Goal: Task Accomplishment & Management: Complete application form

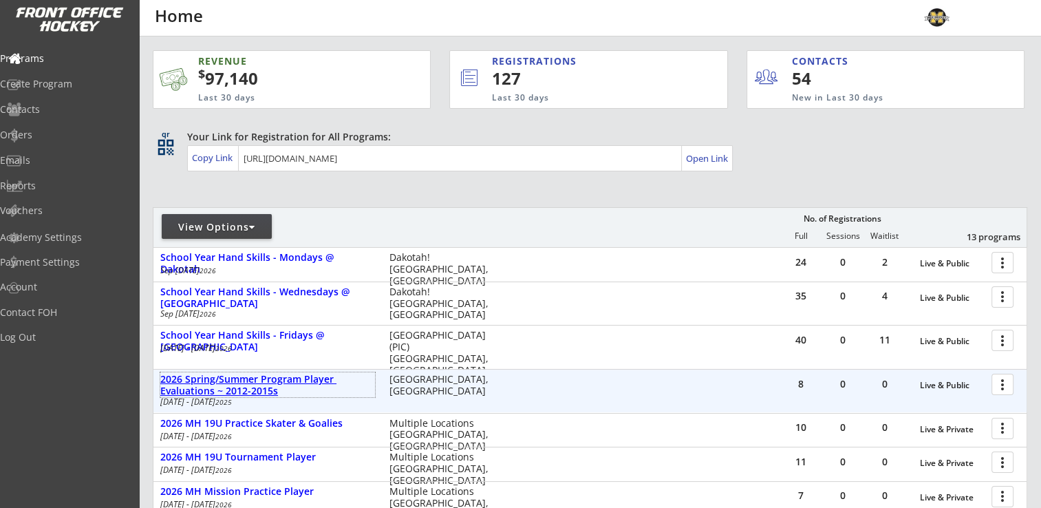
click at [297, 380] on div "2026 Spring/Summer Program Player Evaluations ~ 2012-2015s" at bounding box center [267, 385] width 215 height 23
click at [322, 383] on div "2026 Spring/Summer Program Player Evaluations ~ 2012-2015s" at bounding box center [267, 385] width 215 height 23
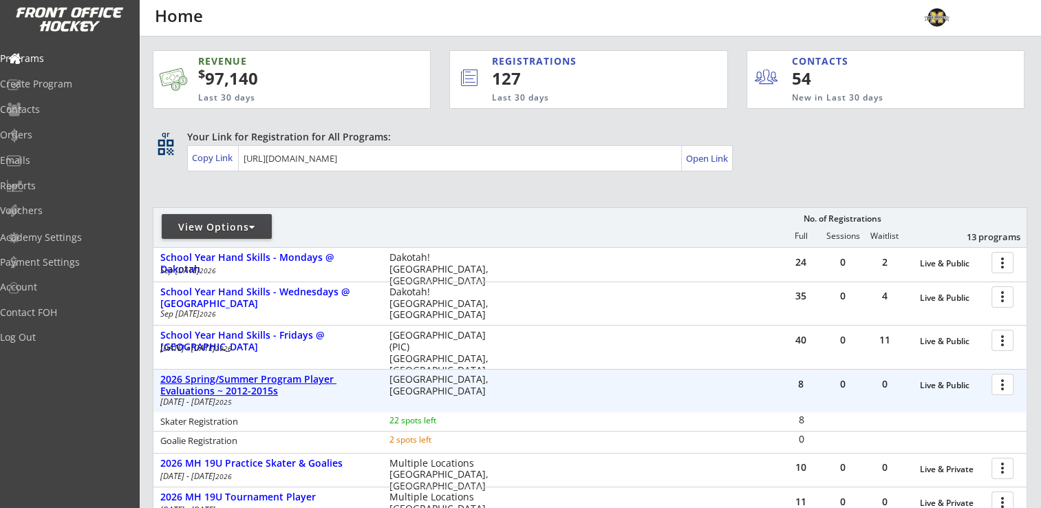
click at [324, 381] on div "2026 Spring/Summer Program Player Evaluations ~ 2012-2015s" at bounding box center [267, 385] width 215 height 23
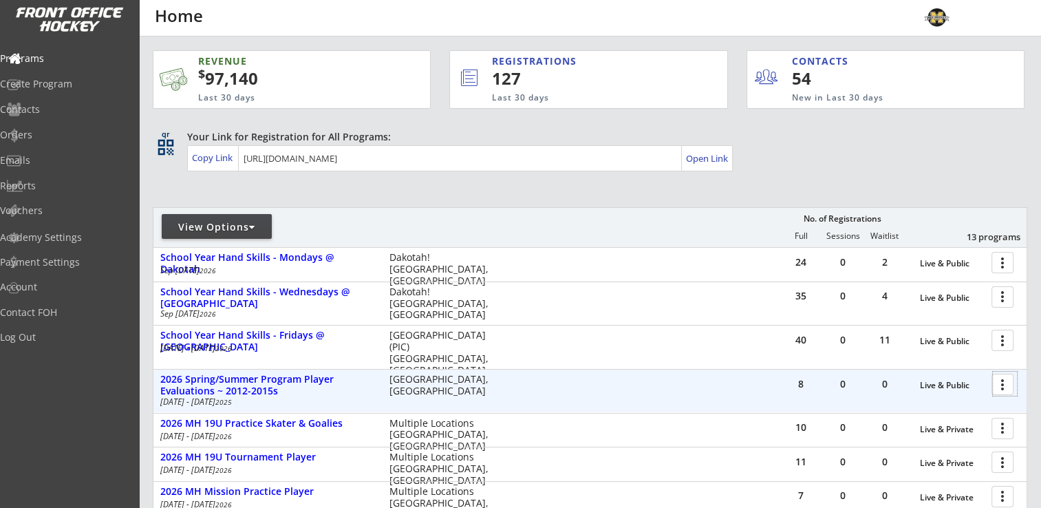
click at [1008, 384] on div at bounding box center [1005, 384] width 24 height 24
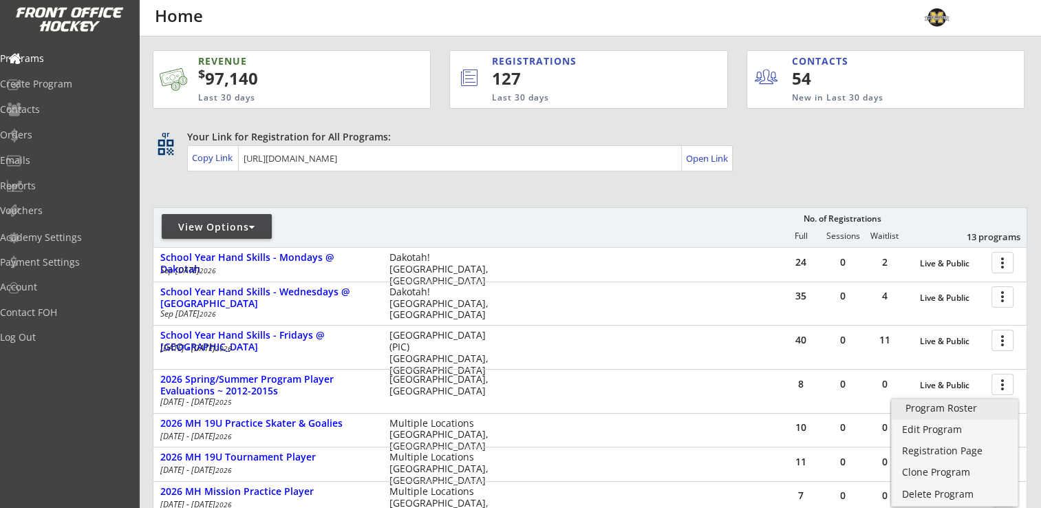
click at [961, 408] on div "Program Roster" at bounding box center [955, 408] width 98 height 10
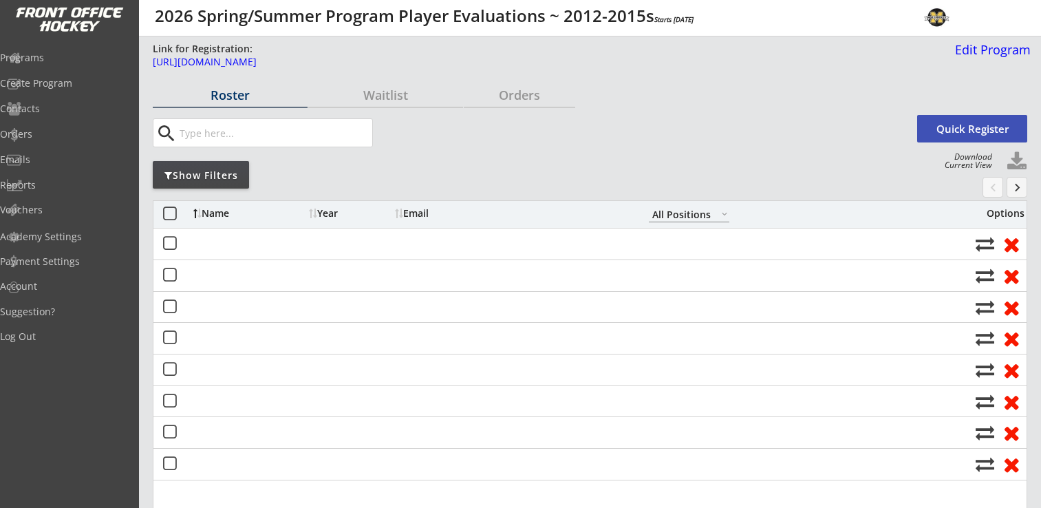
select select ""All Positions""
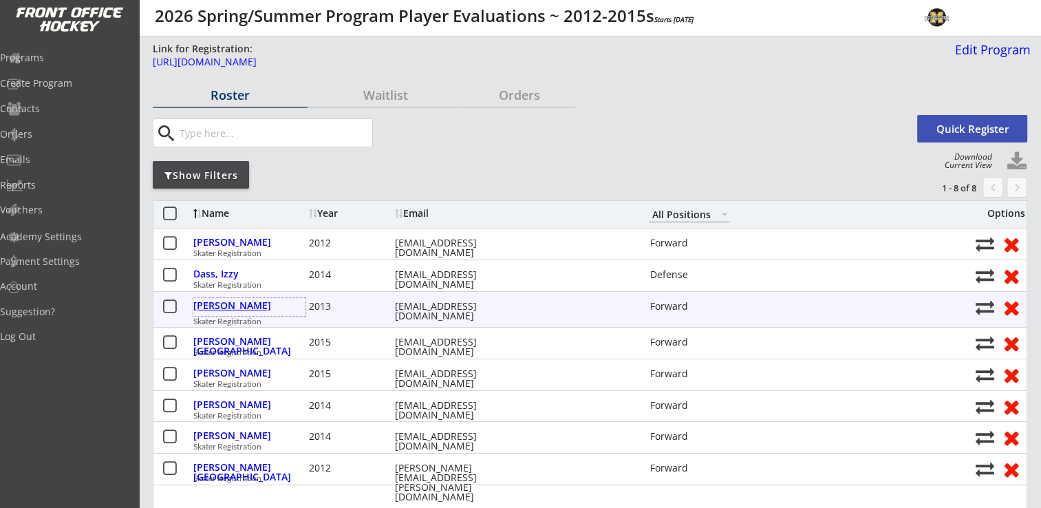
click at [234, 306] on div "Kennedy, Ava" at bounding box center [249, 306] width 112 height 10
select select ""Forward""
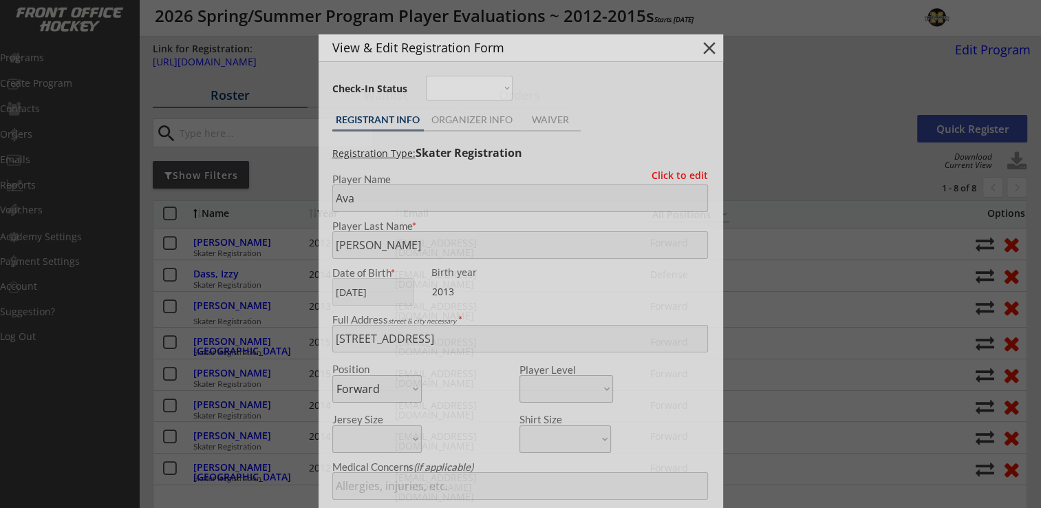
type input "Female"
type input "Orono Westonka 10UA"
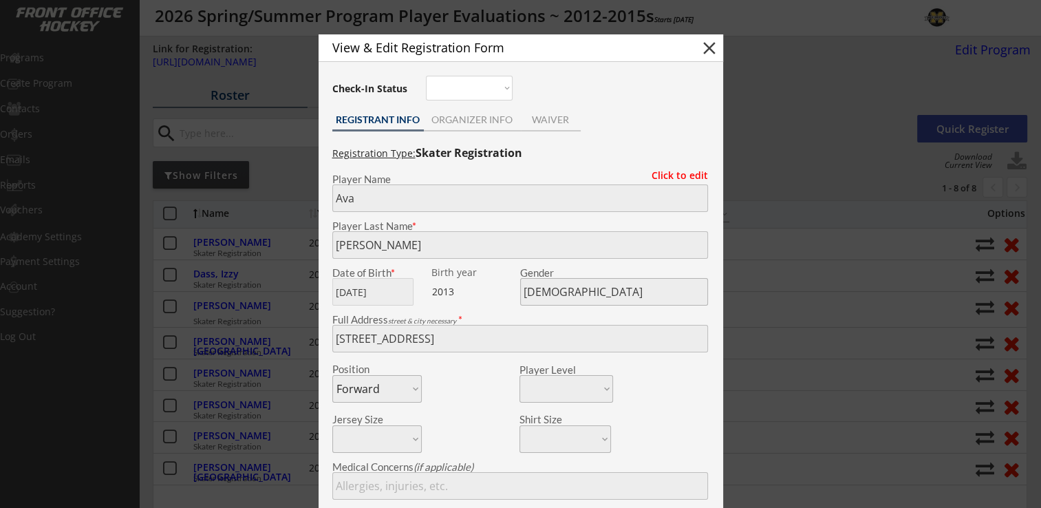
click at [706, 47] on button "close" at bounding box center [709, 48] width 21 height 21
select select ""PLACEHOLDER_1427118222253""
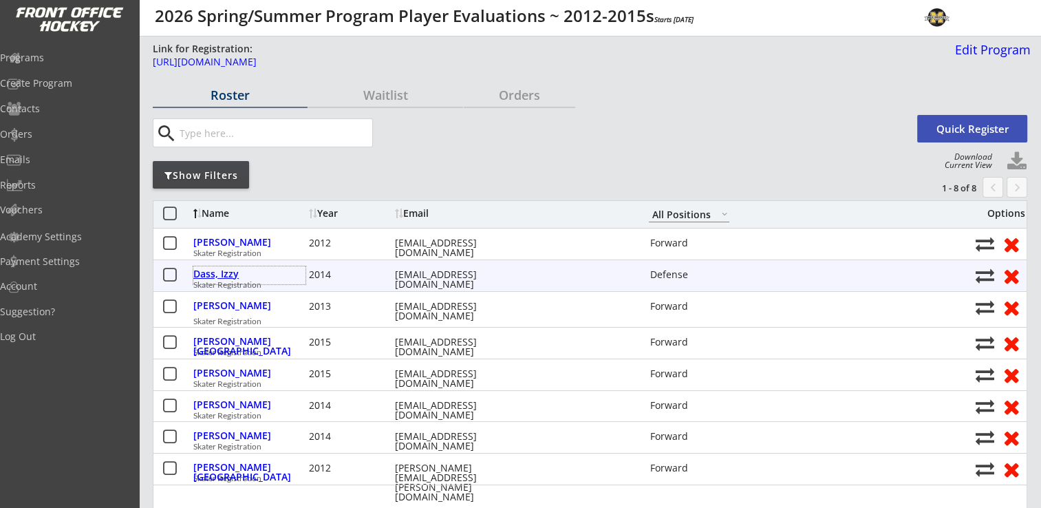
click at [213, 275] on div "Dass, Izzy" at bounding box center [249, 274] width 112 height 10
type input "Izzy"
type input "Dass"
type input "06/03/2014"
type input "Female"
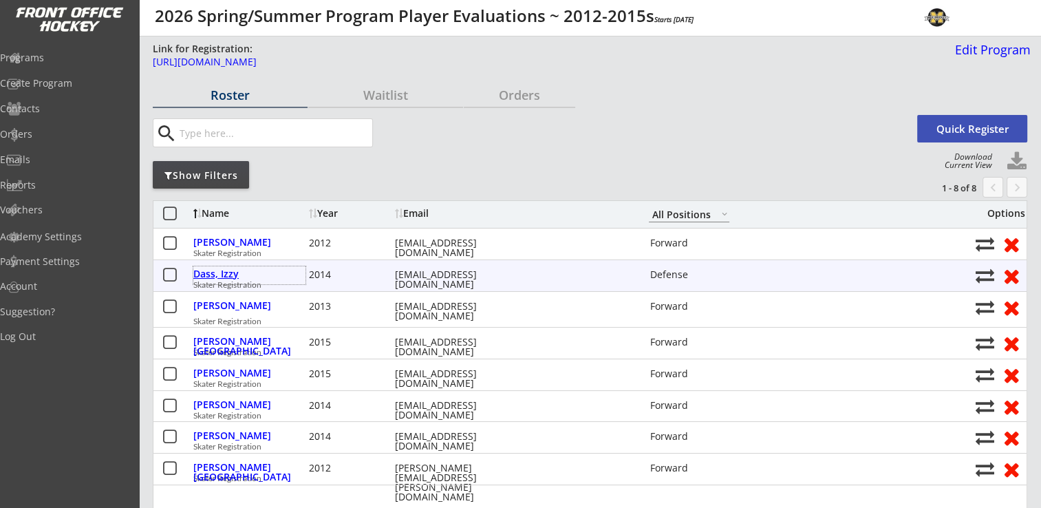
type input "7806 Yucca Ln N, Maple Grove, MN 55311, USA"
select select ""Defense""
type input "Asthma"
type input "Aaron Dass"
type input "(612) 226-3508"
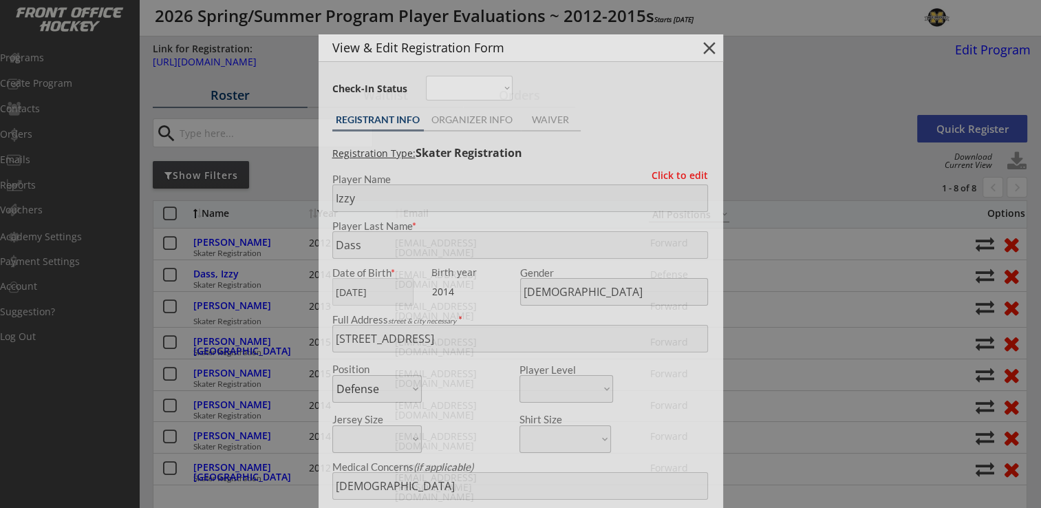
type input "U10A OMGHA"
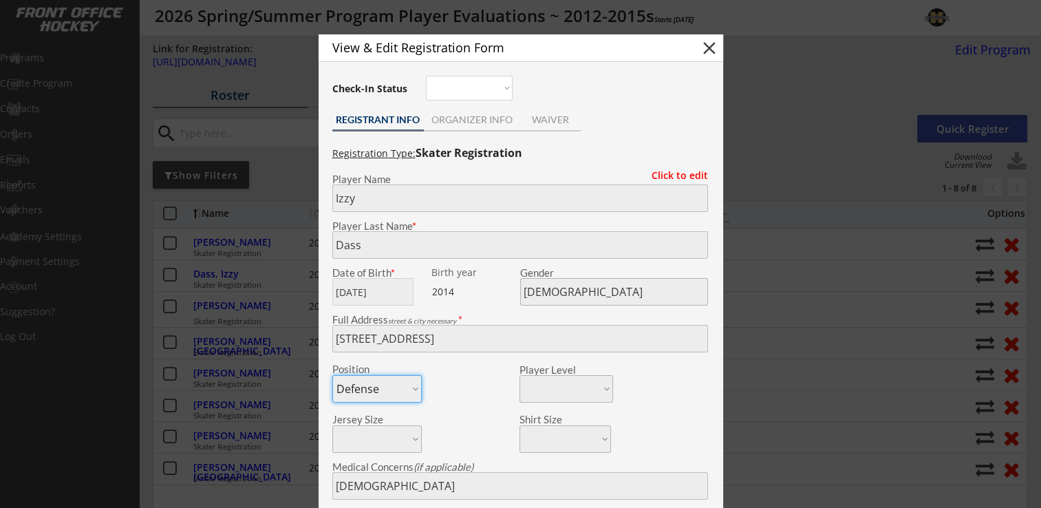
click at [715, 44] on button "close" at bounding box center [709, 48] width 21 height 21
select select ""PLACEHOLDER_1427118222253""
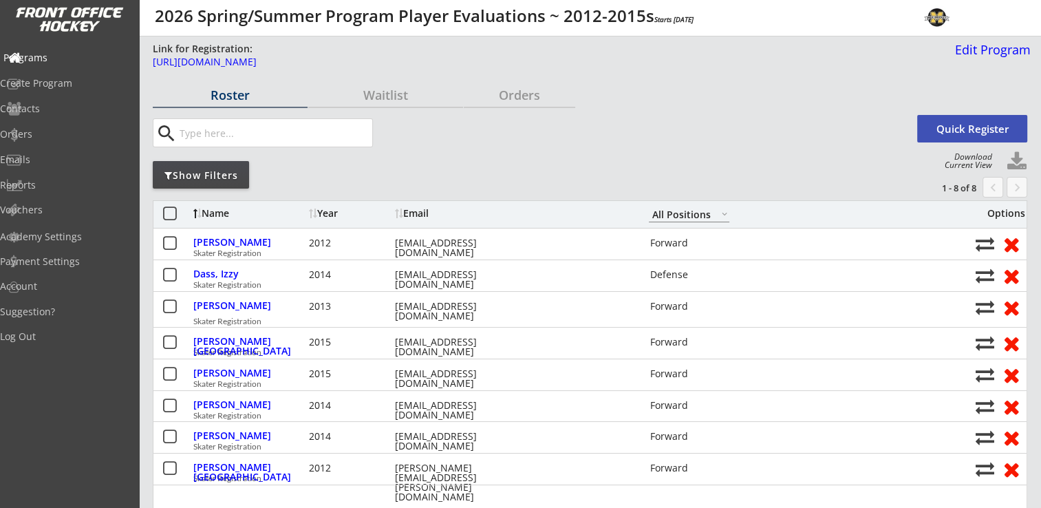
click at [61, 60] on div "Programs" at bounding box center [65, 58] width 124 height 10
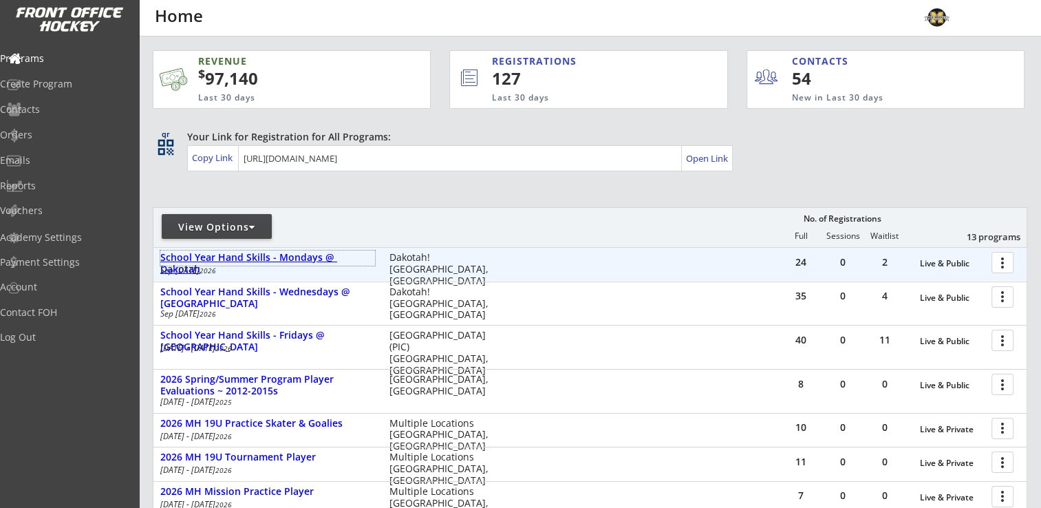
click at [289, 259] on div "School Year Hand Skills - Mondays @ Dakotah" at bounding box center [267, 263] width 215 height 23
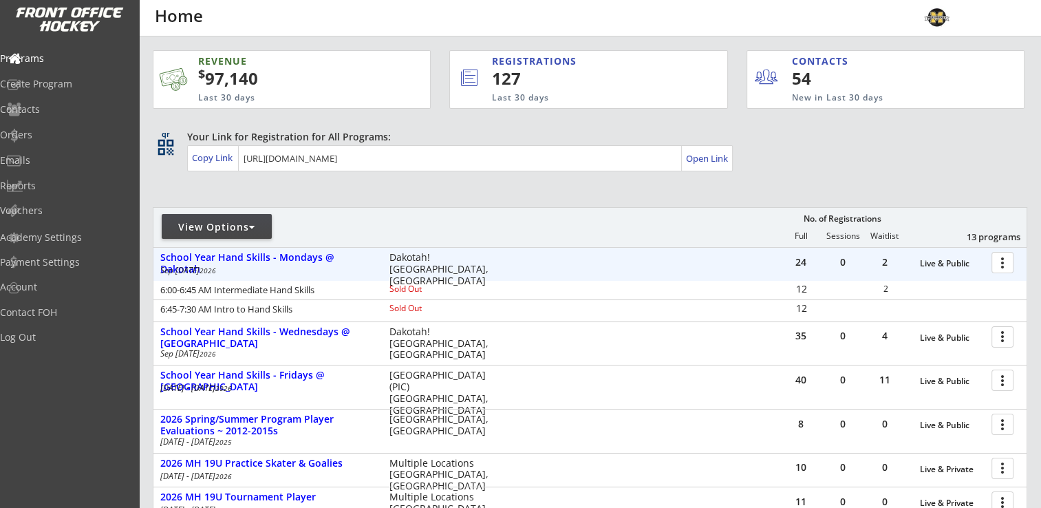
click at [1000, 257] on div at bounding box center [1005, 262] width 24 height 24
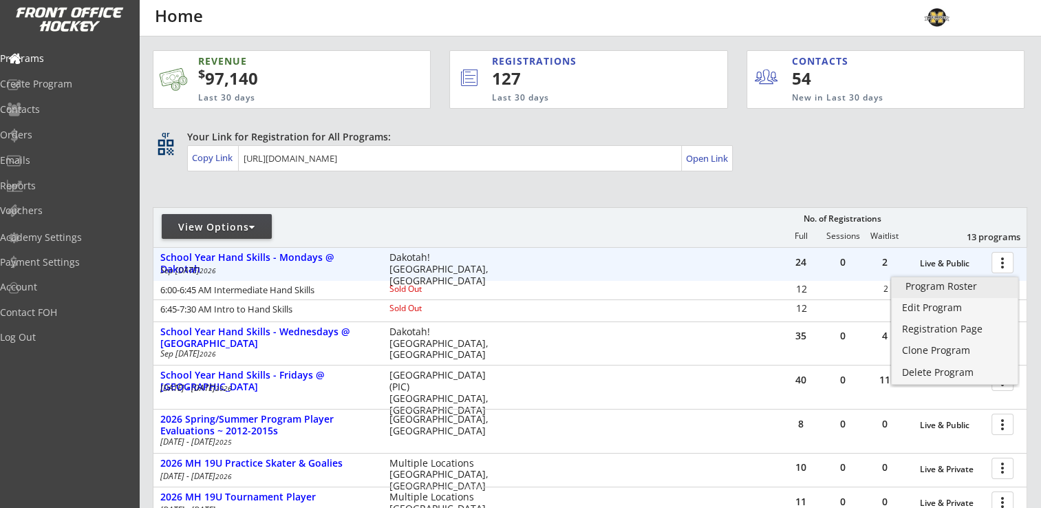
click at [942, 284] on div "Program Roster" at bounding box center [955, 287] width 98 height 10
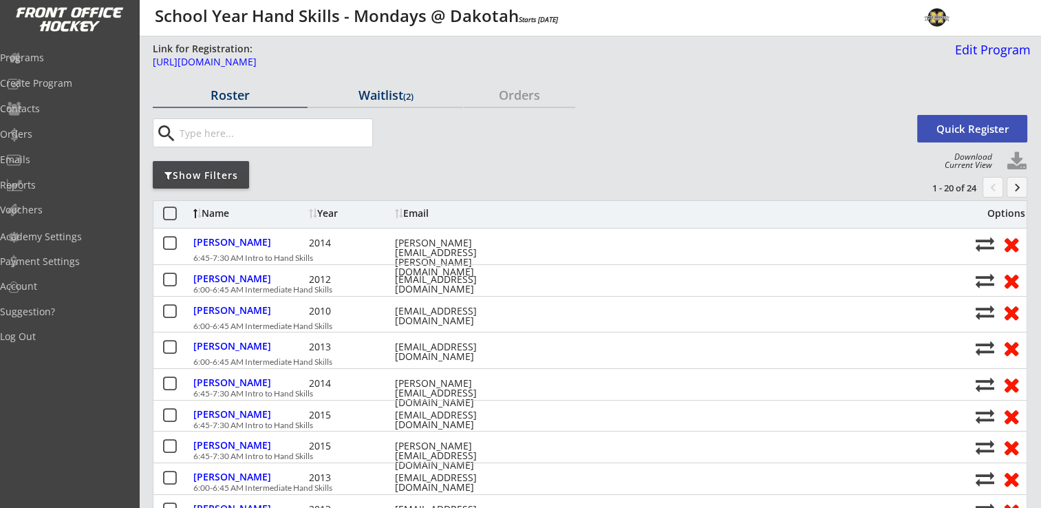
click at [391, 95] on div "Waitlist (2)" at bounding box center [385, 95] width 155 height 12
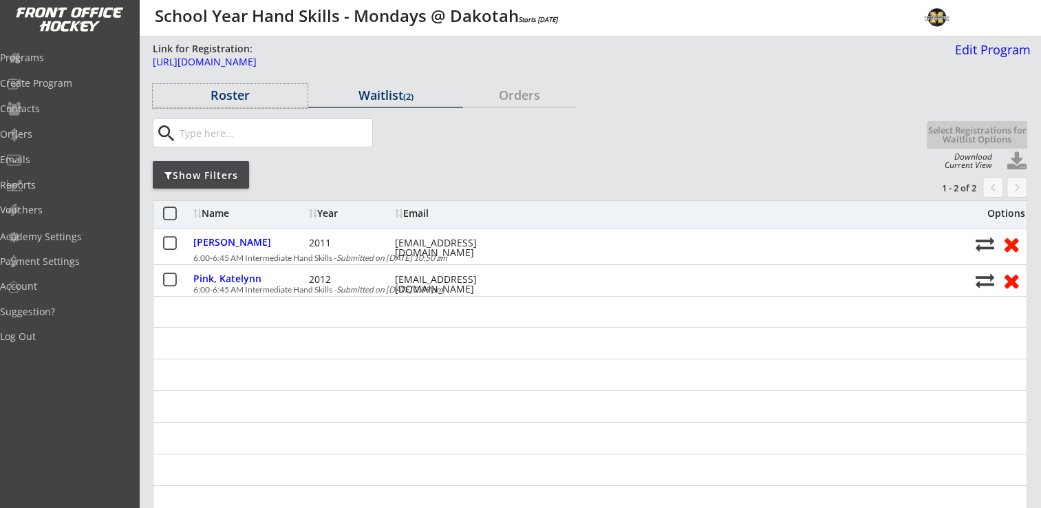
click at [225, 91] on div "Roster" at bounding box center [230, 95] width 155 height 12
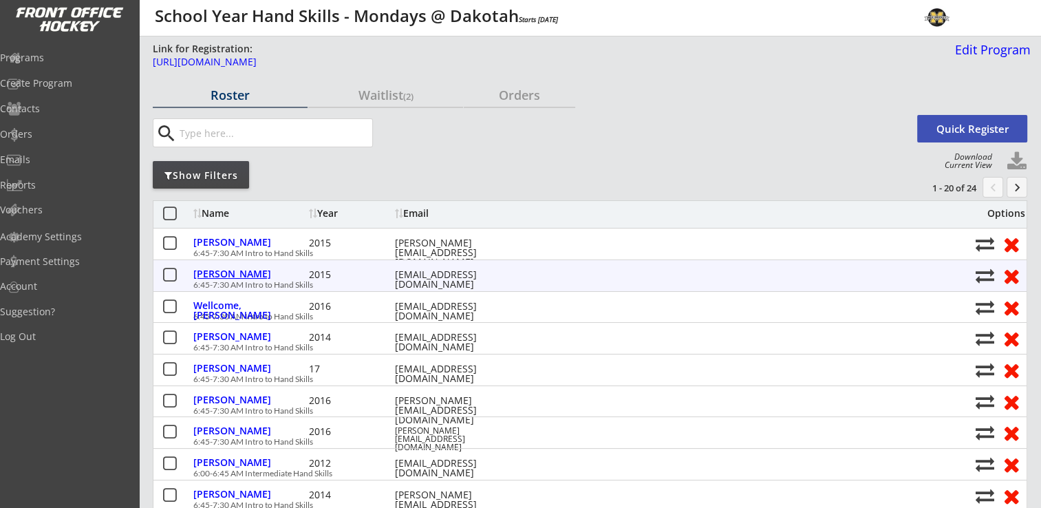
click at [233, 269] on div "[PERSON_NAME]" at bounding box center [249, 274] width 112 height 10
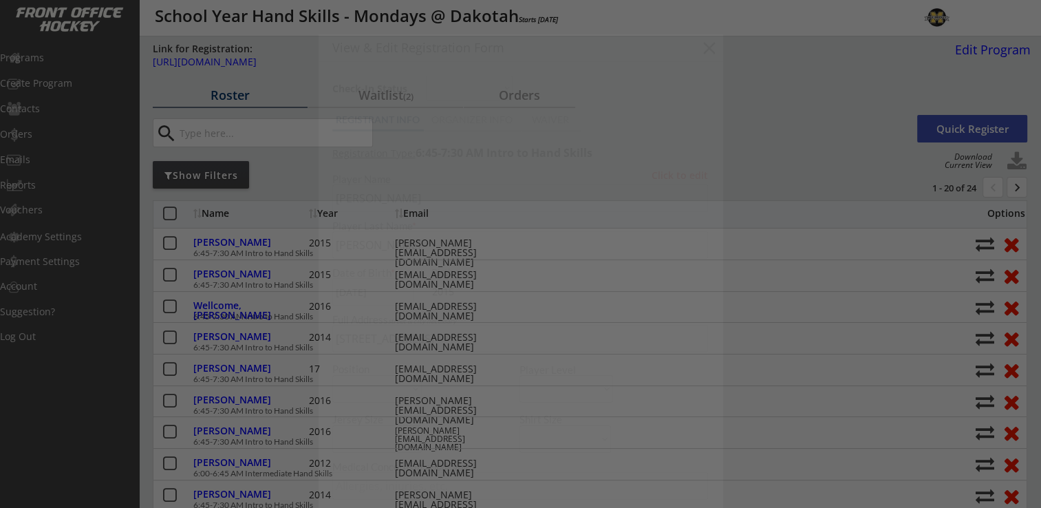
type input "[DEMOGRAPHIC_DATA]"
type input "Edina U10 A -Green"
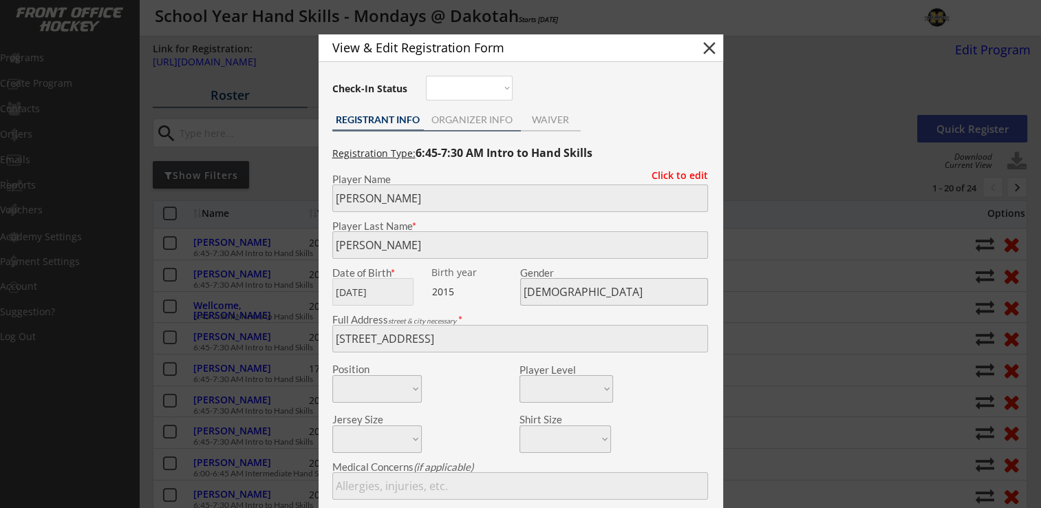
click at [477, 119] on div "ORGANIZER INFO" at bounding box center [472, 120] width 97 height 10
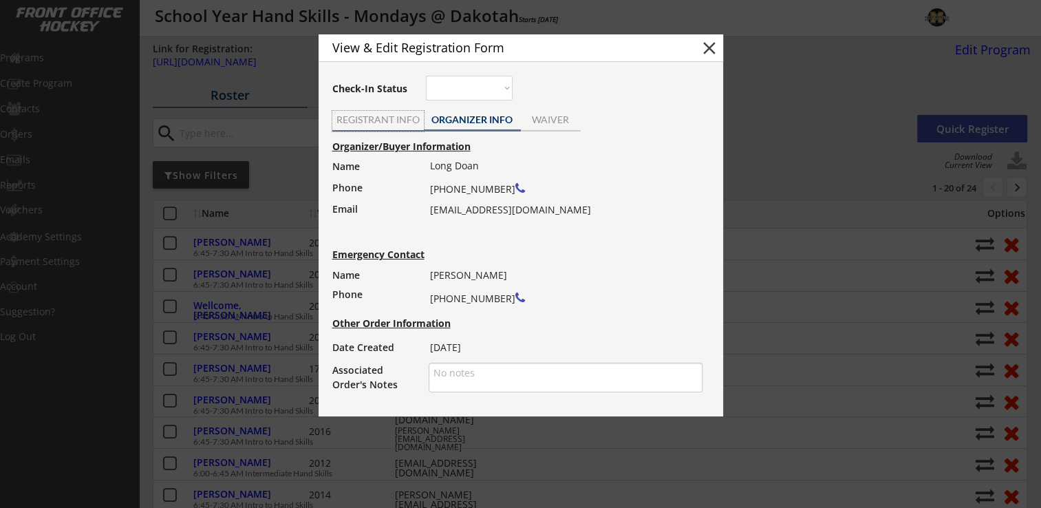
click at [377, 123] on div "REGISTRANT INFO" at bounding box center [378, 120] width 92 height 10
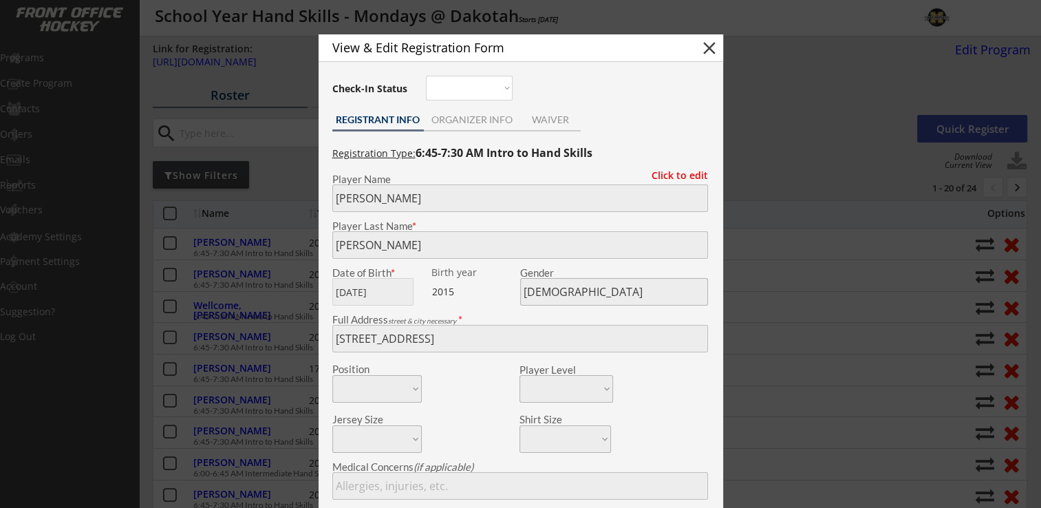
click at [708, 49] on button "close" at bounding box center [709, 48] width 21 height 21
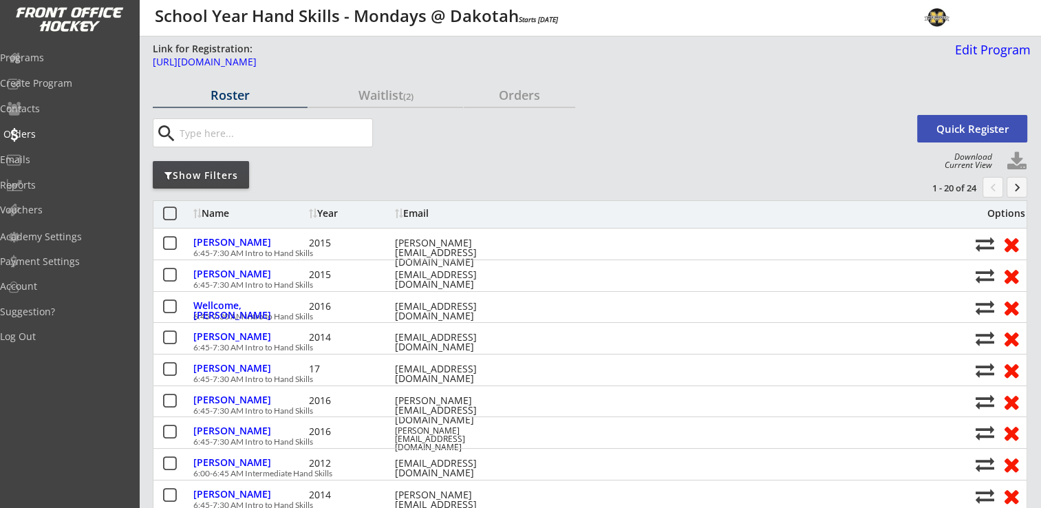
click at [56, 132] on div "Orders" at bounding box center [65, 134] width 124 height 10
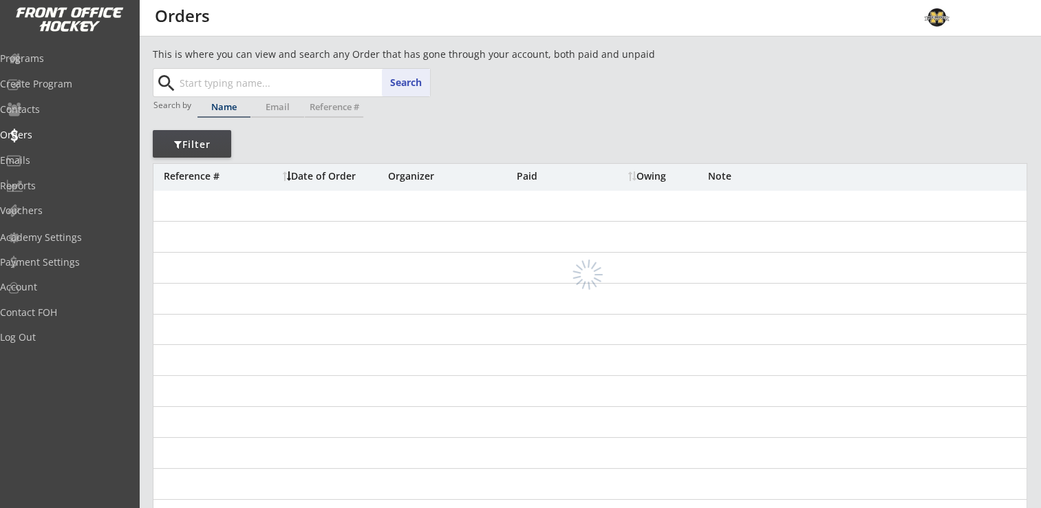
click at [232, 78] on input "text" at bounding box center [303, 83] width 253 height 28
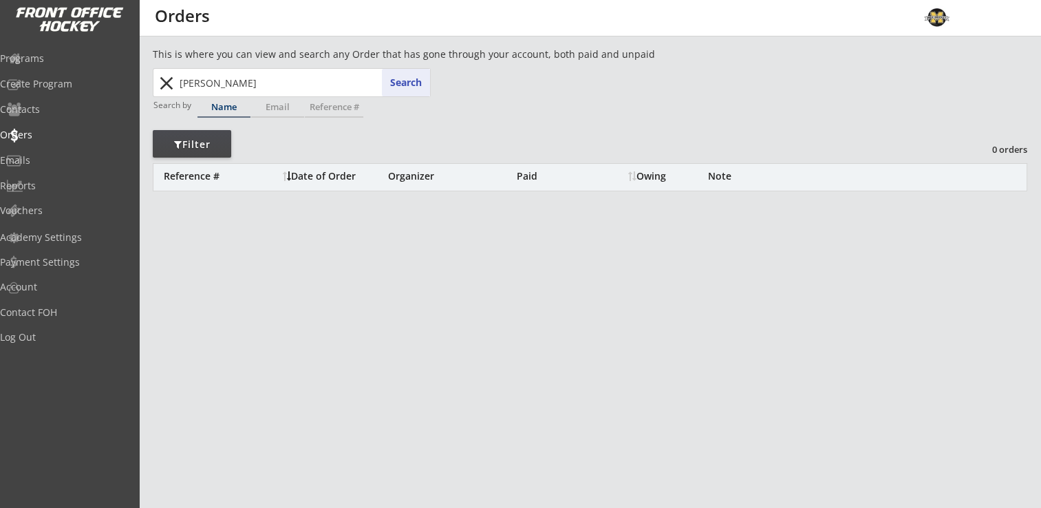
drag, startPoint x: 267, startPoint y: 91, endPoint x: 180, endPoint y: 85, distance: 86.9
click at [180, 85] on input "ava kennedy" at bounding box center [303, 83] width 253 height 28
type input "av"
type input "ava Martin"
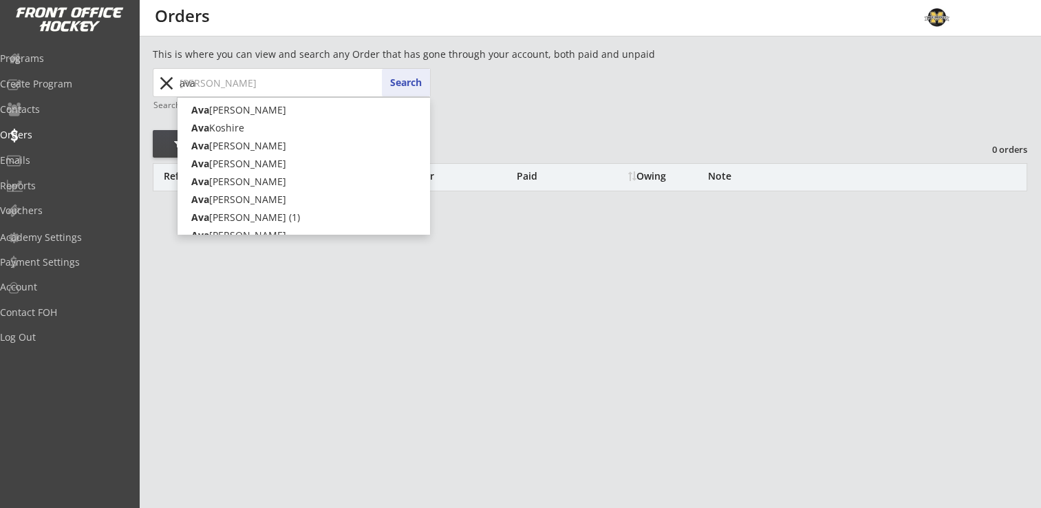
type input "ava"
type input "ava k"
type input "ava koshire"
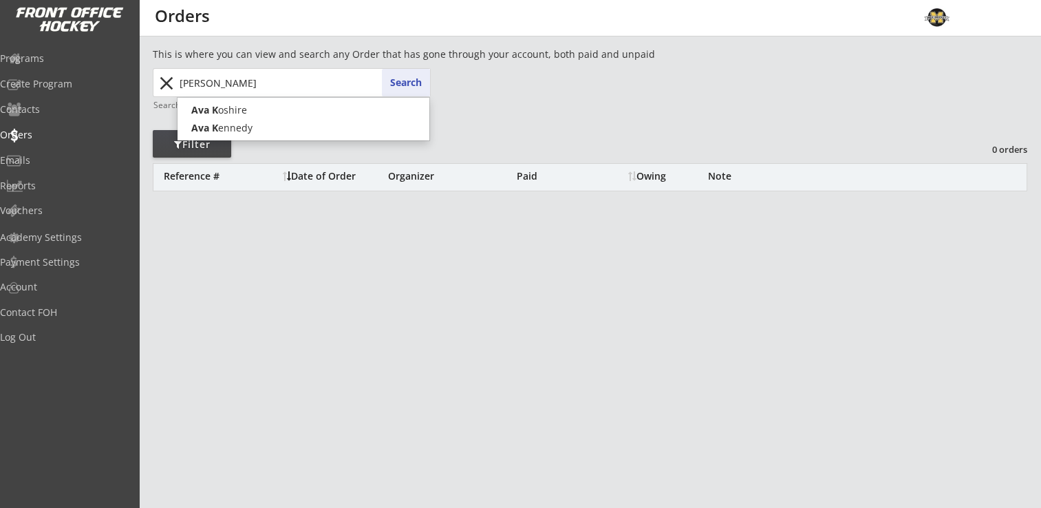
type input "ava ke"
type input "ava kennedy"
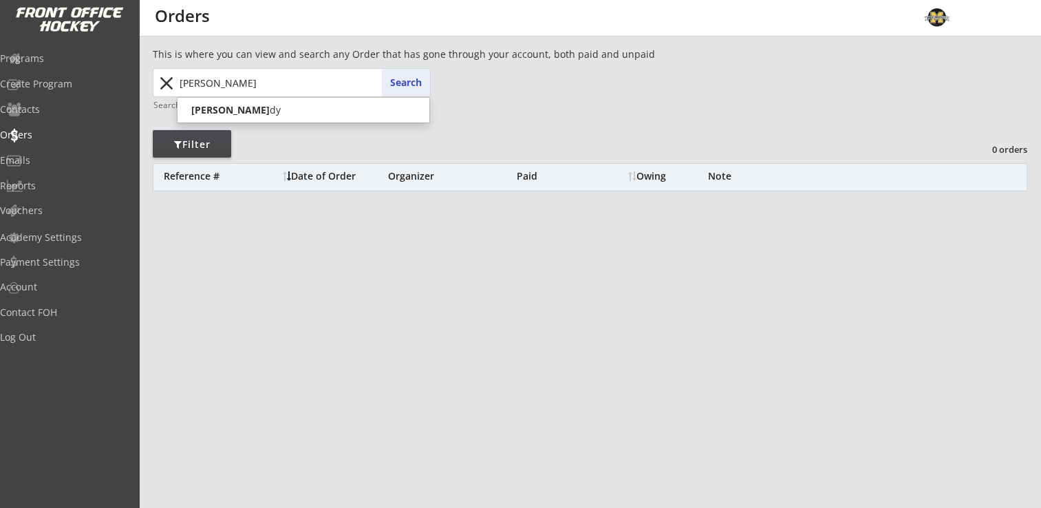
type input "ava kenned"
type input "ava kennedy"
click at [407, 85] on button "Search" at bounding box center [406, 83] width 48 height 28
drag, startPoint x: 275, startPoint y: 82, endPoint x: 173, endPoint y: 89, distance: 102.8
click at [173, 89] on div "ava kennedy ava kennedy Search close" at bounding box center [292, 83] width 275 height 28
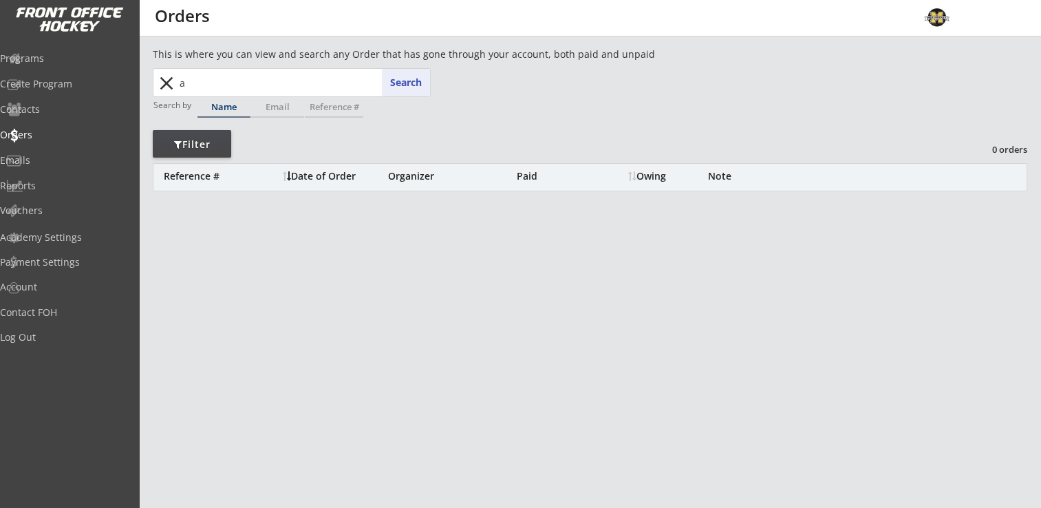
type input "av"
type input "ava Martin"
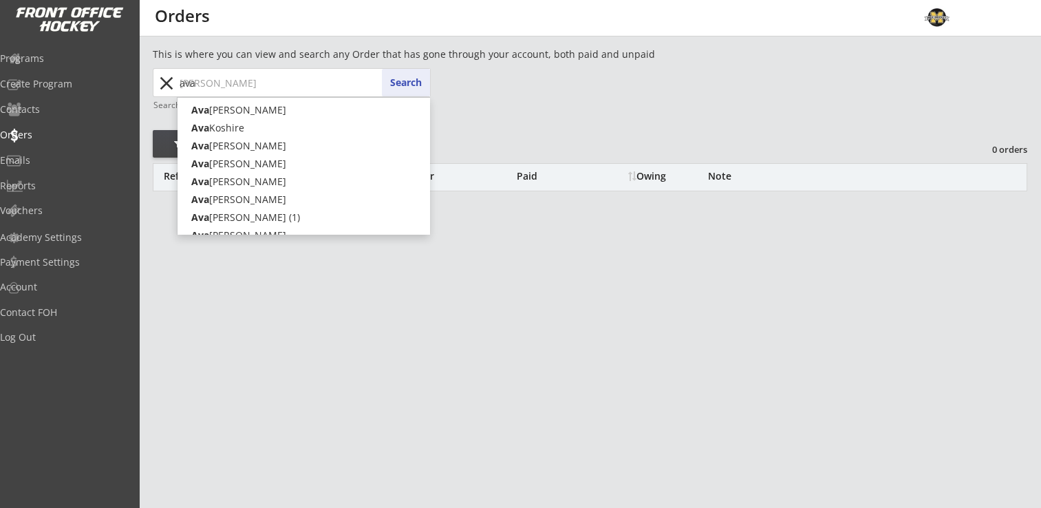
type input "ava"
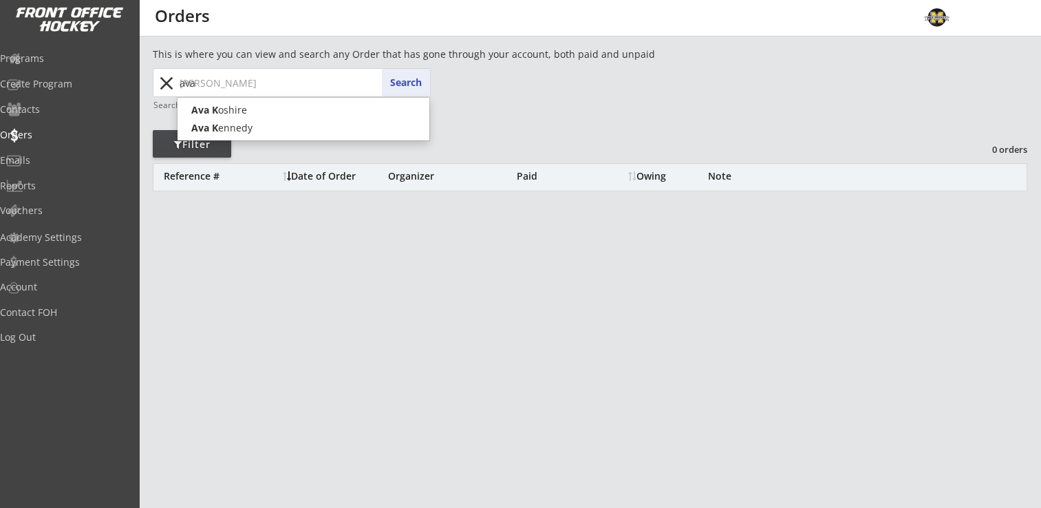
type input "ava k"
type input "ava koshire"
type input "ava ke"
type input "ava kennedy"
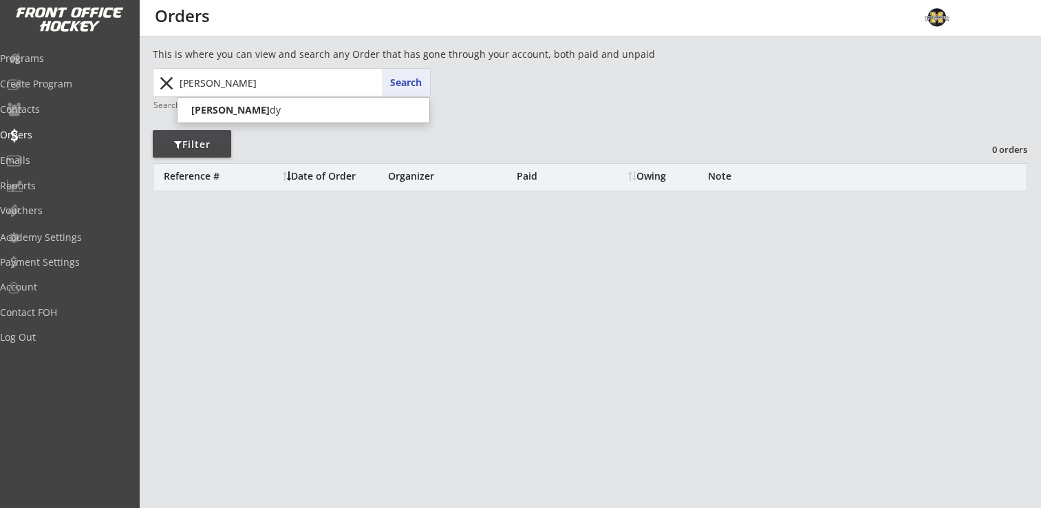
type input "ava kenned"
type input "ava kennedy"
click at [50, 136] on div "Orders" at bounding box center [65, 135] width 124 height 10
click at [51, 128] on div "Orders" at bounding box center [65, 136] width 131 height 24
click at [35, 131] on div "Orders" at bounding box center [65, 135] width 124 height 10
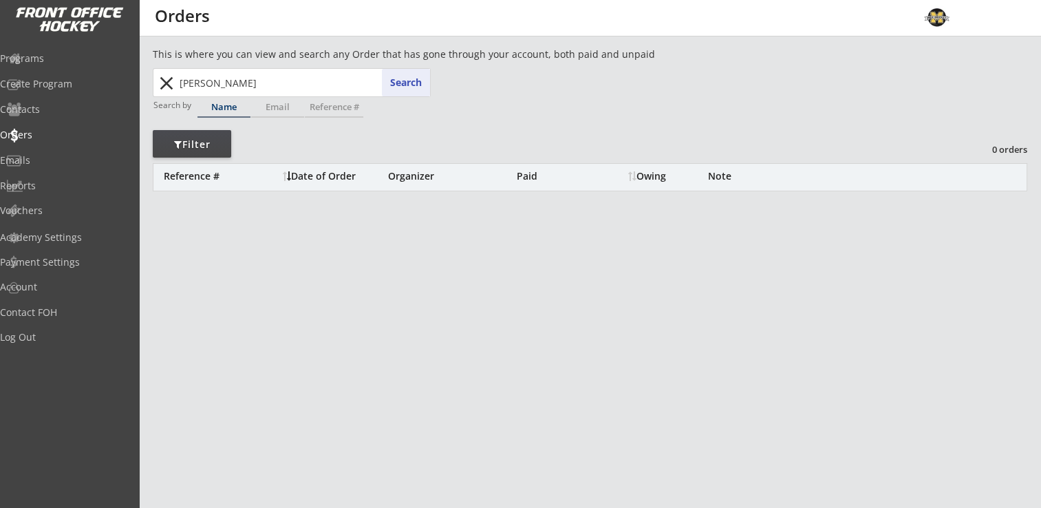
drag, startPoint x: 256, startPoint y: 89, endPoint x: 165, endPoint y: 89, distance: 90.9
click at [165, 89] on div "ava kennedy ava kennedy Search close" at bounding box center [292, 83] width 275 height 28
type input "av"
type input "ava Martin"
type input "ava"
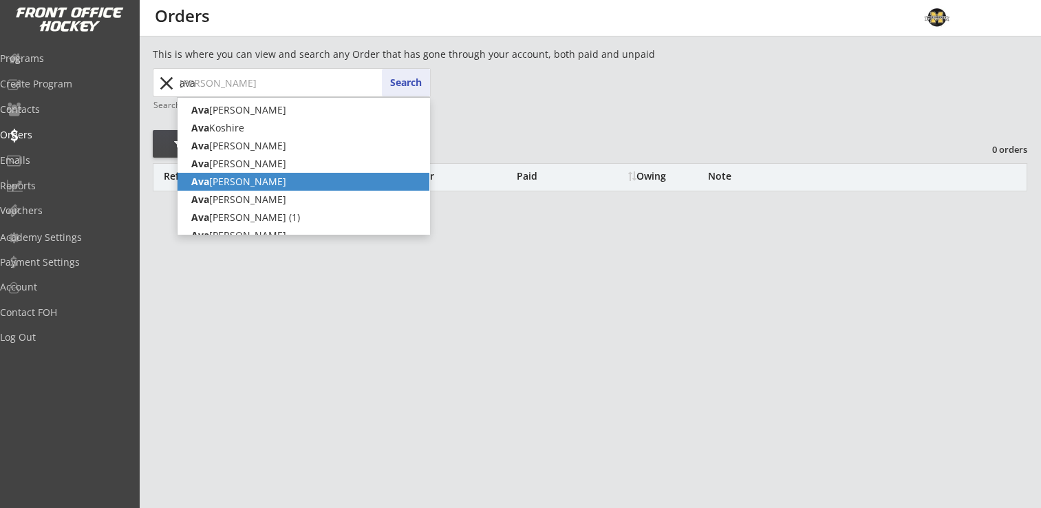
click at [204, 187] on strong "Ava" at bounding box center [200, 181] width 18 height 13
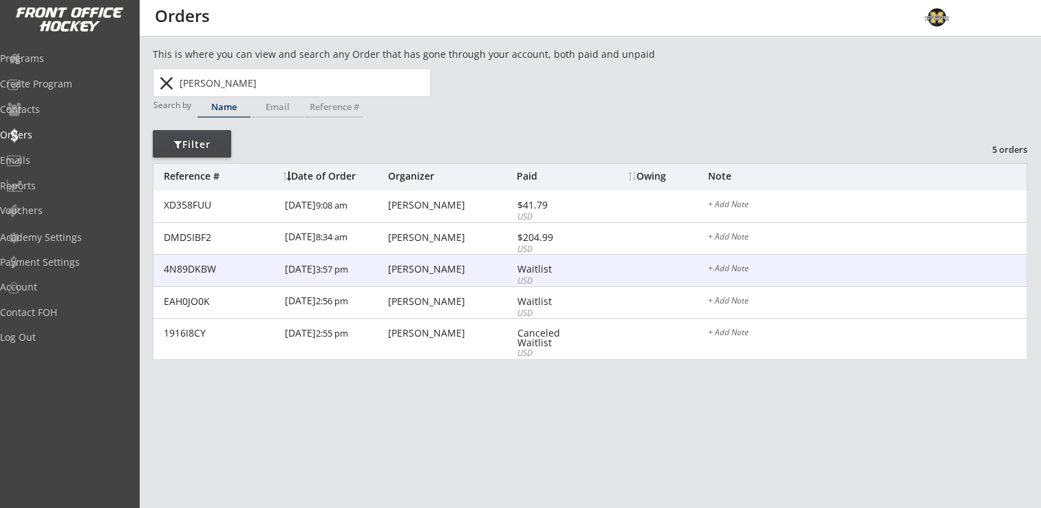
click at [399, 268] on div "Robert Kennedy" at bounding box center [450, 269] width 125 height 10
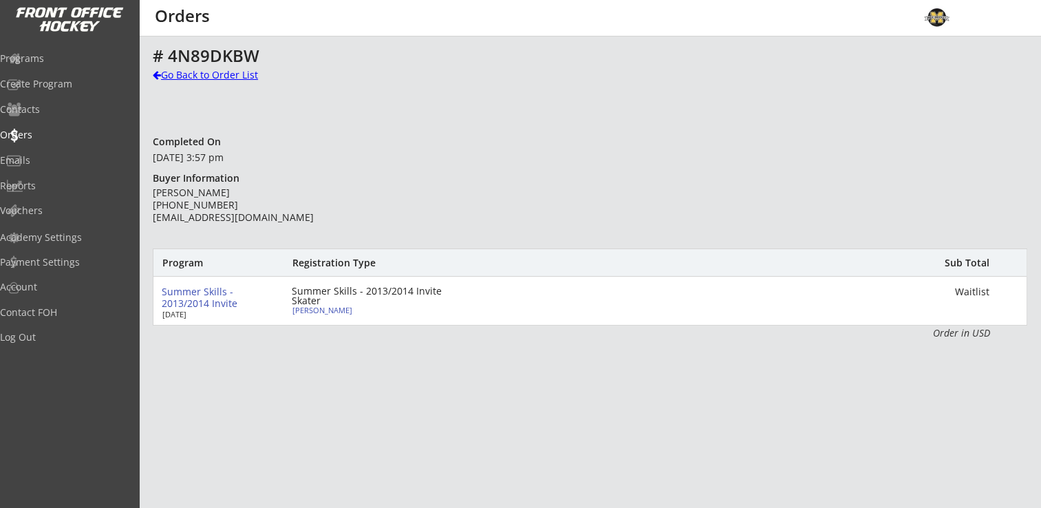
click at [207, 78] on div "Go Back to Order List" at bounding box center [224, 75] width 142 height 14
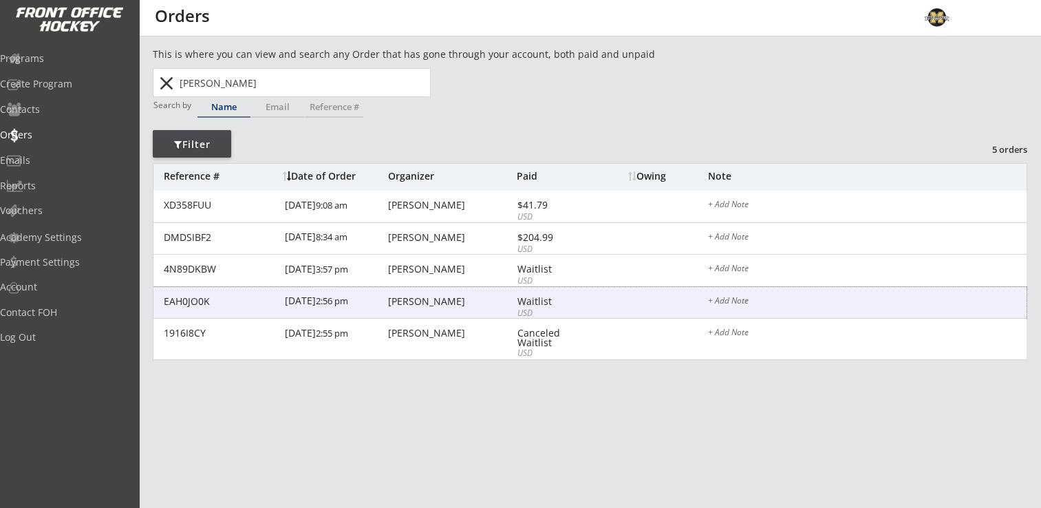
click at [438, 306] on div "Robert Kennedy" at bounding box center [450, 302] width 125 height 10
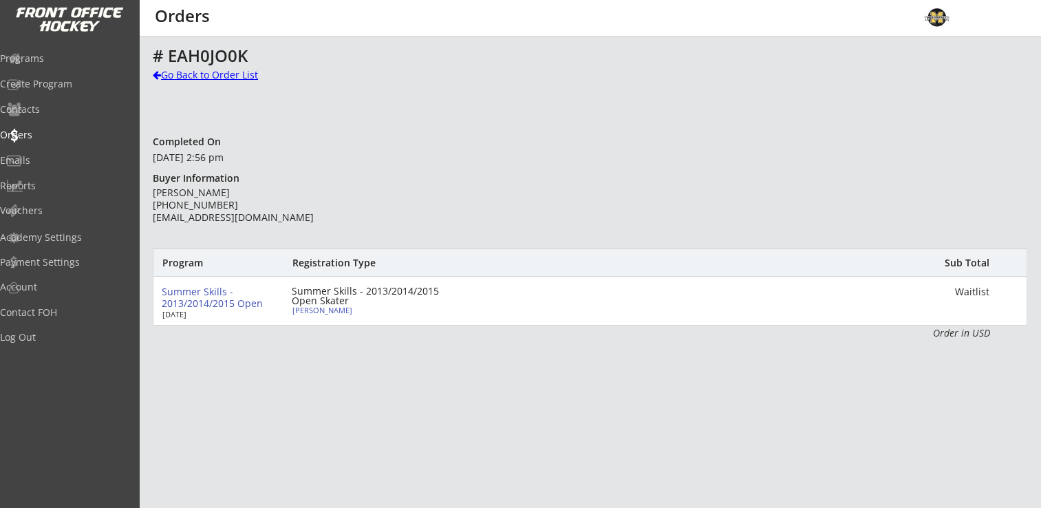
click at [196, 78] on div "Go Back to Order List" at bounding box center [224, 75] width 142 height 14
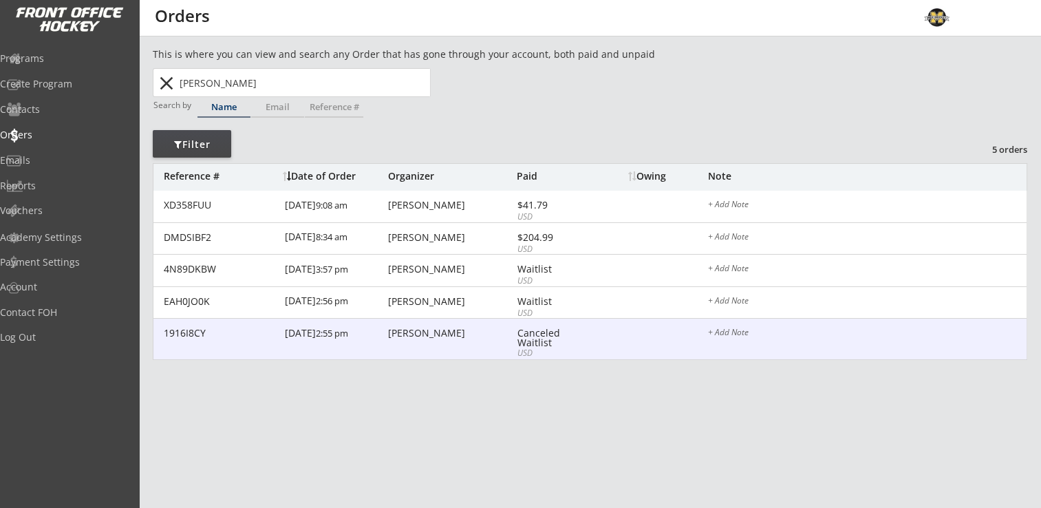
click at [425, 332] on div "Robert Kennedy" at bounding box center [450, 333] width 125 height 10
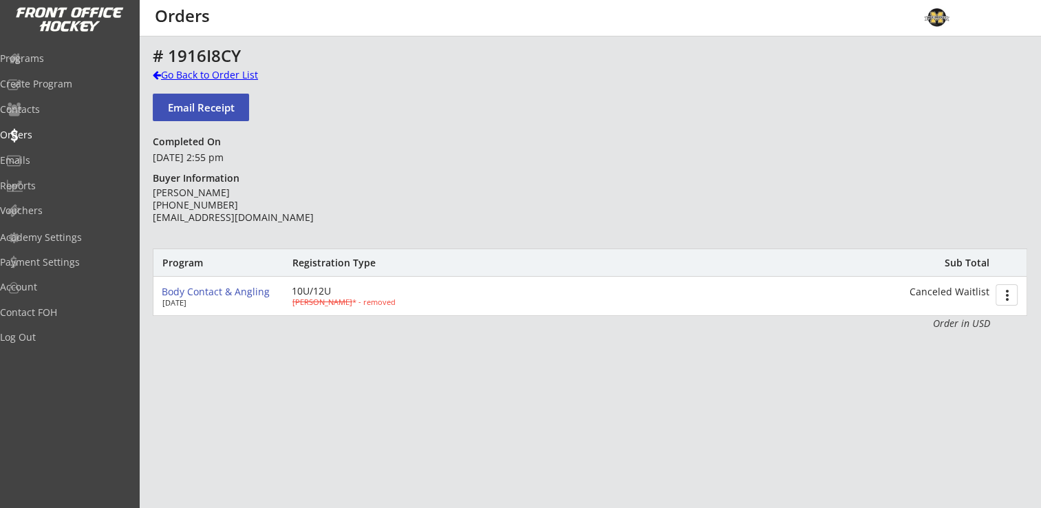
click at [212, 73] on div "Go Back to Order List" at bounding box center [224, 75] width 142 height 14
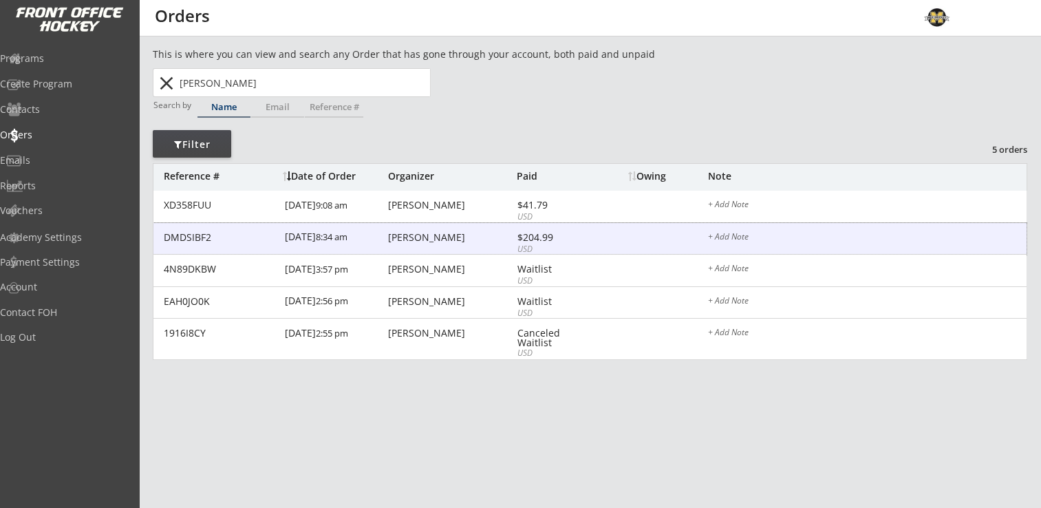
click at [427, 235] on div "Robert Kennedy" at bounding box center [450, 238] width 125 height 10
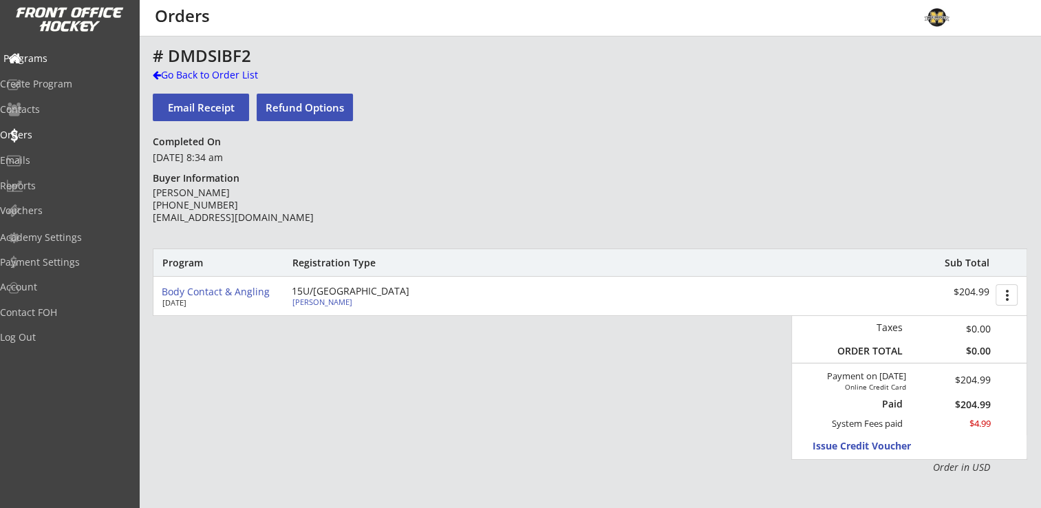
click at [61, 58] on div "Programs" at bounding box center [65, 59] width 124 height 10
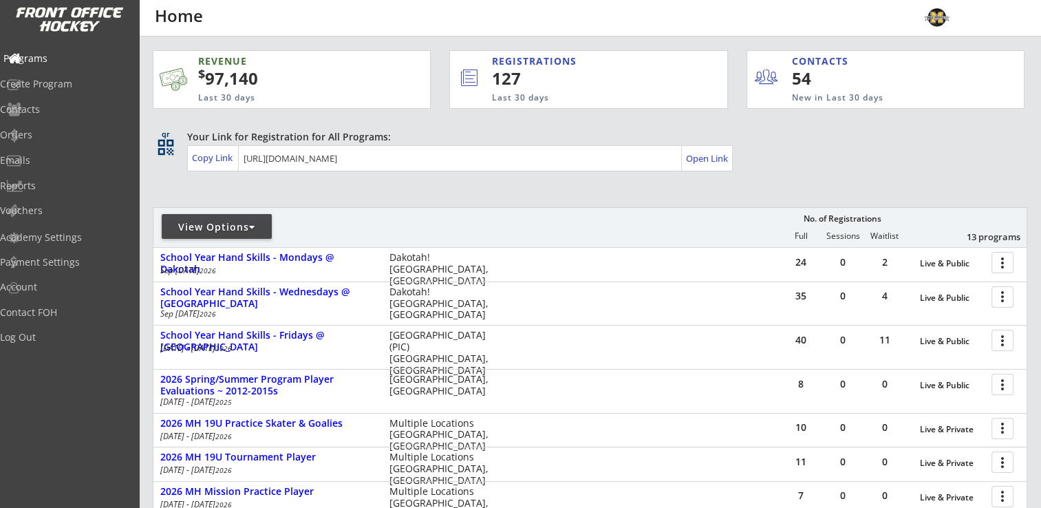
click at [43, 62] on div "Programs" at bounding box center [65, 59] width 124 height 10
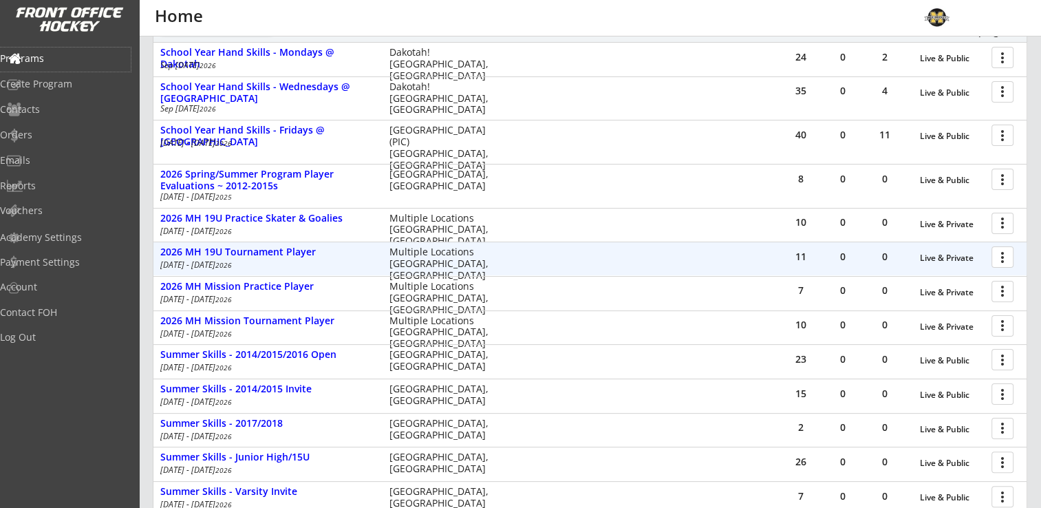
scroll to position [207, 0]
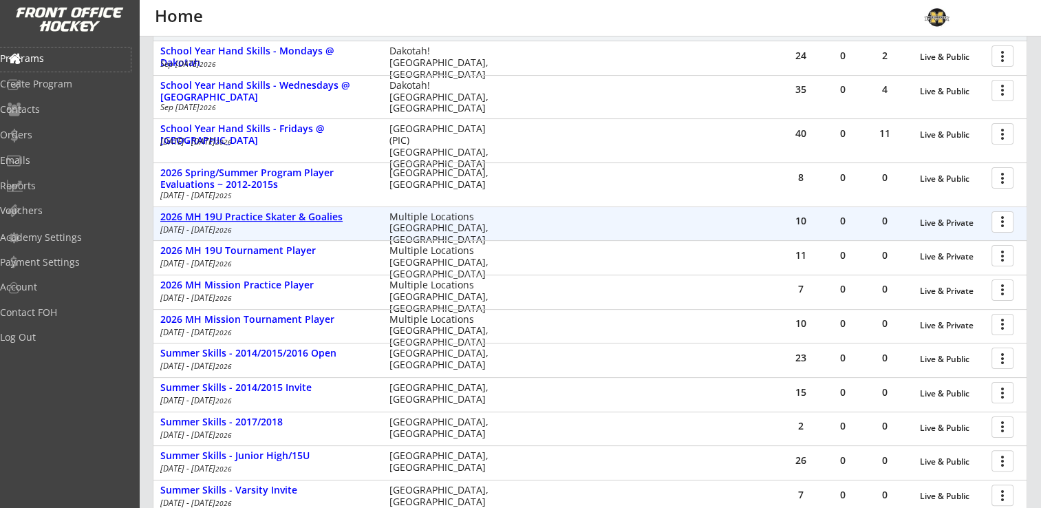
click at [293, 216] on div "2026 MH 19U Practice Skater & Goalies" at bounding box center [267, 217] width 215 height 12
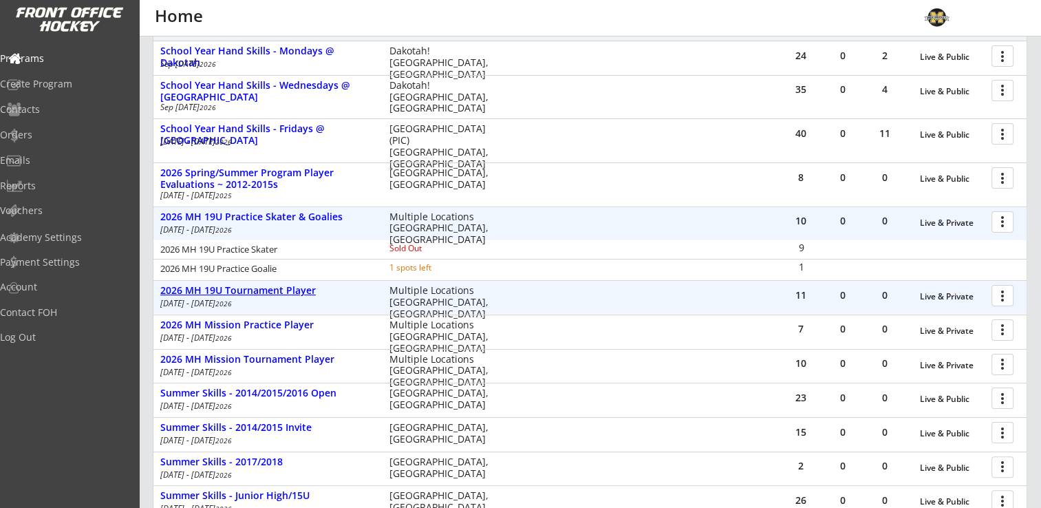
click at [246, 291] on div "2026 MH 19U Tournament Player" at bounding box center [267, 291] width 215 height 12
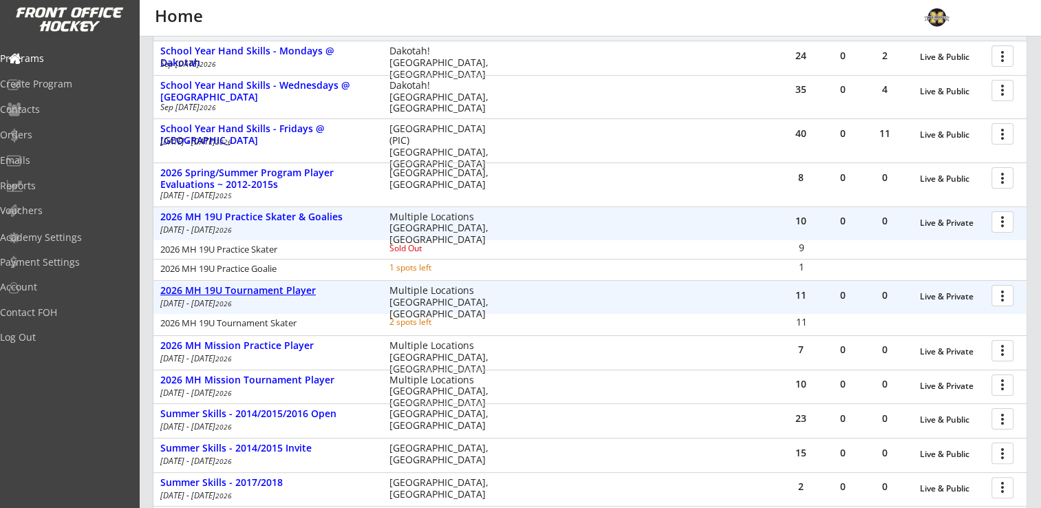
click at [246, 291] on div "2026 MH 19U Tournament Player" at bounding box center [267, 291] width 215 height 12
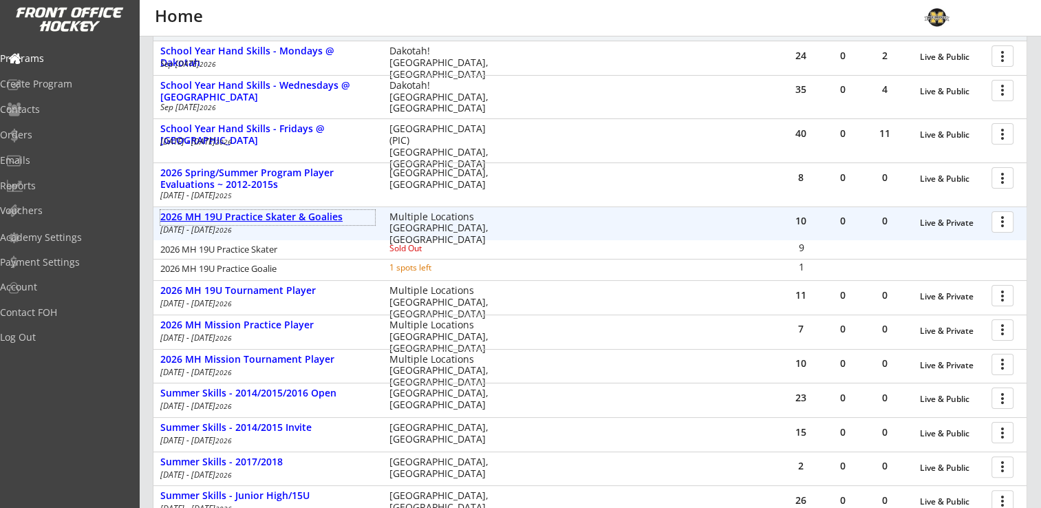
click at [272, 216] on div "2026 MH 19U Practice Skater & Goalies" at bounding box center [267, 217] width 215 height 12
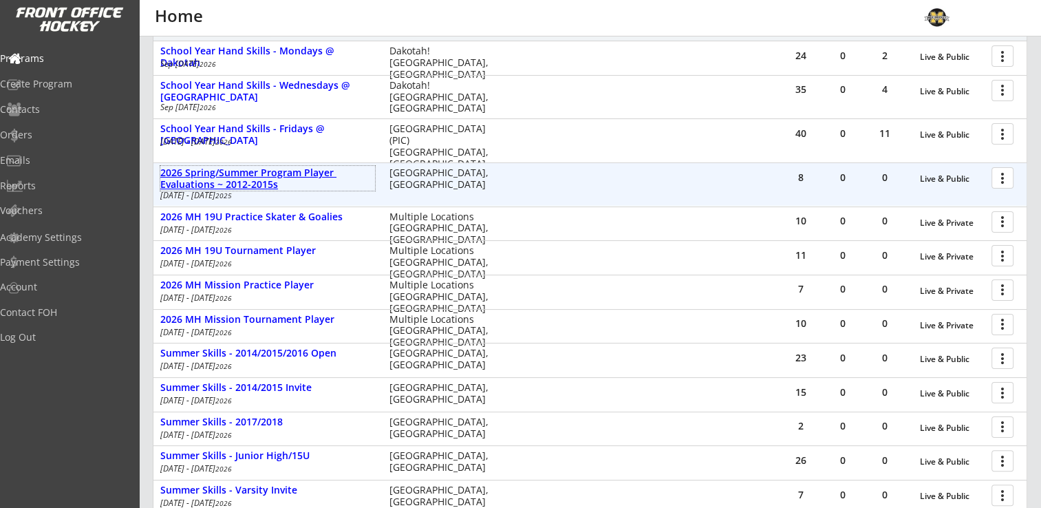
click at [237, 181] on div "2026 Spring/Summer Program Player Evaluations ~ 2012-2015s" at bounding box center [267, 178] width 215 height 23
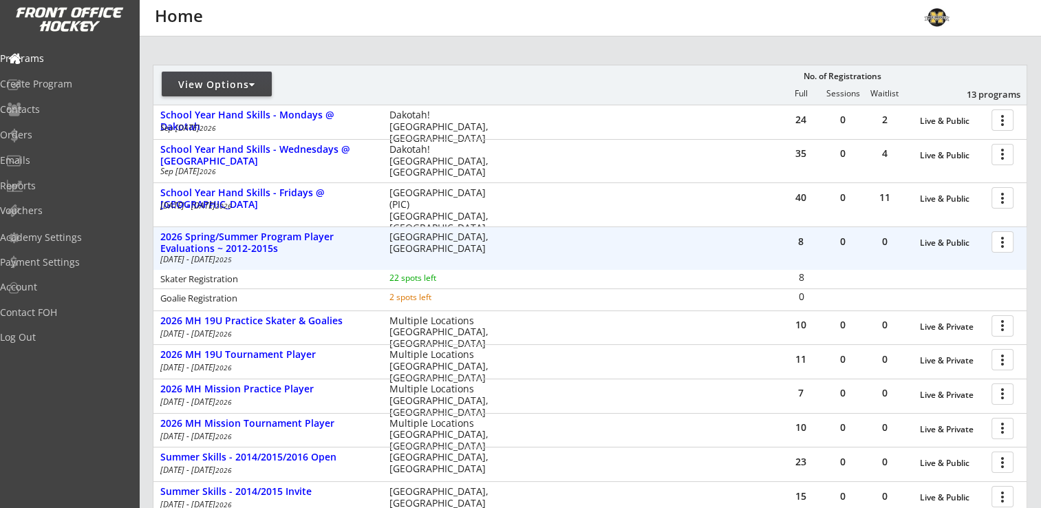
scroll to position [0, 0]
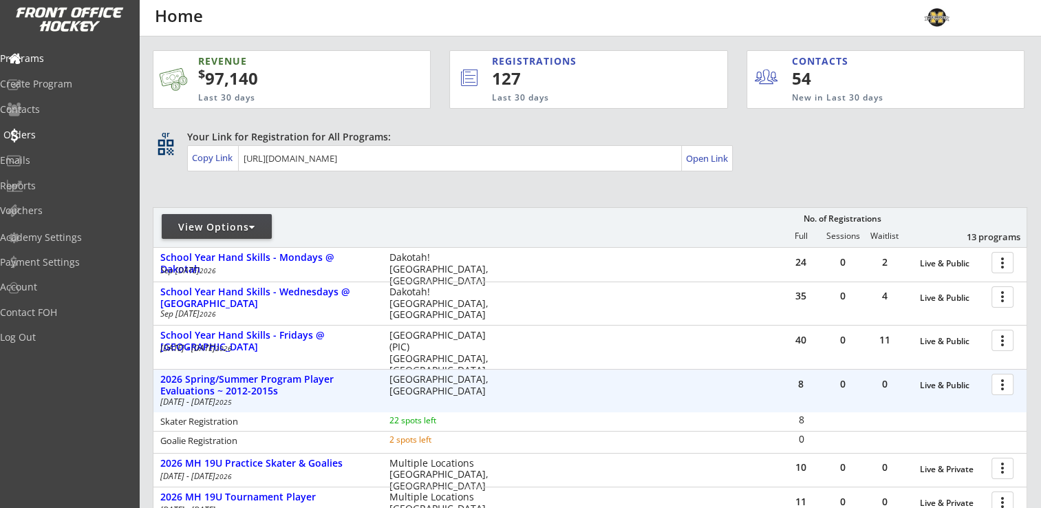
click at [47, 136] on div "Orders" at bounding box center [65, 135] width 124 height 10
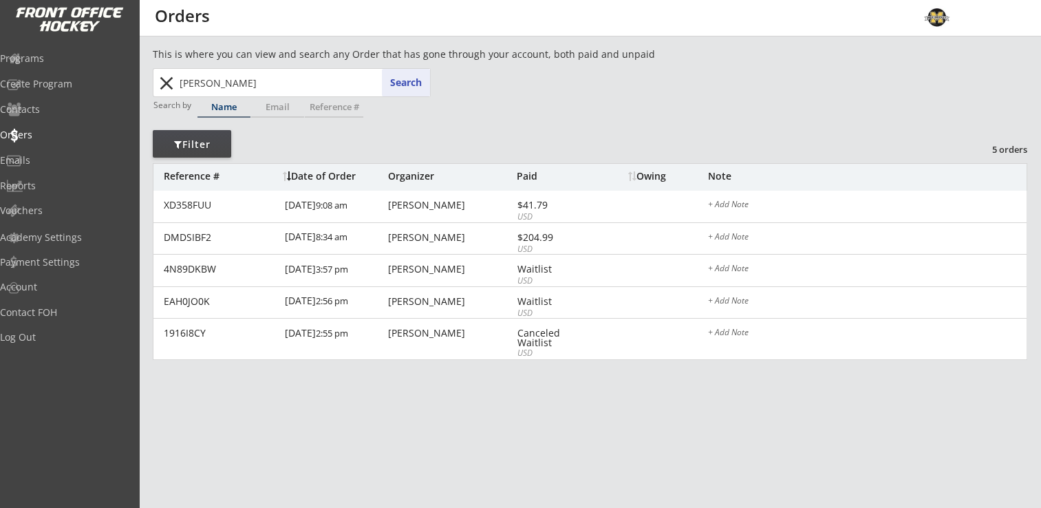
drag, startPoint x: 264, startPoint y: 84, endPoint x: 151, endPoint y: 81, distance: 113.6
click at [151, 81] on div "This is where you can view and search any Order that has gone through your acco…" at bounding box center [590, 455] width 902 height 816
type input "doan"
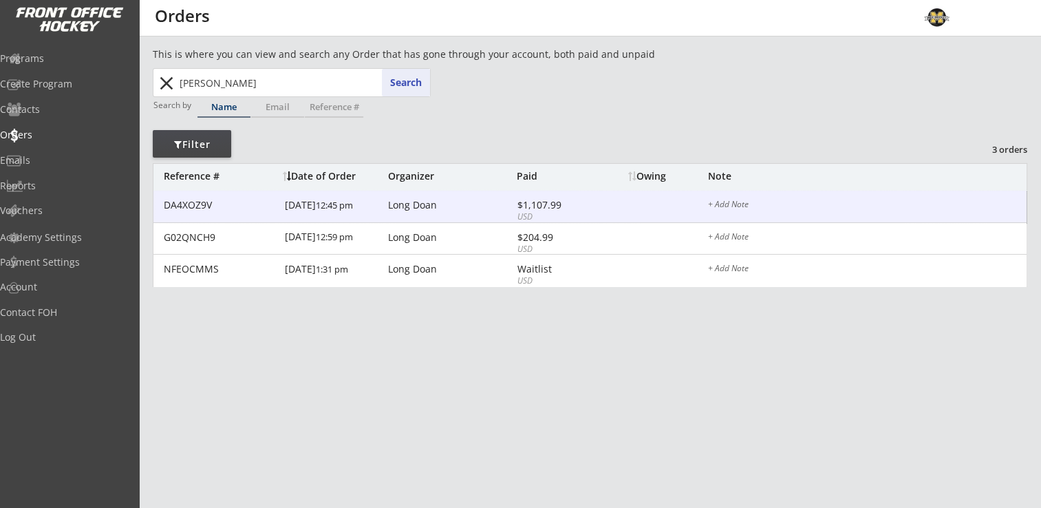
click at [407, 209] on div "Long Doan" at bounding box center [450, 205] width 125 height 10
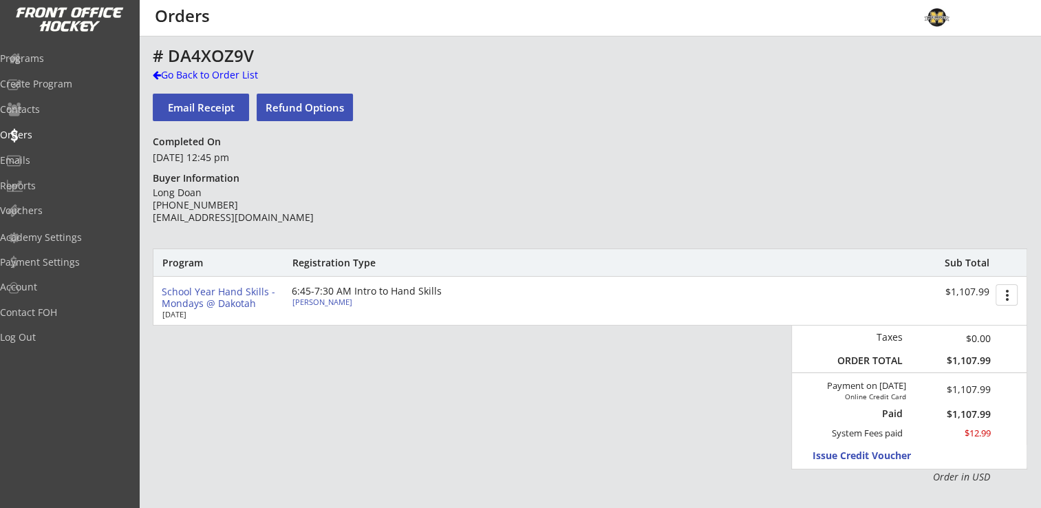
click at [310, 304] on div "Lesley Doan" at bounding box center [370, 302] width 154 height 8
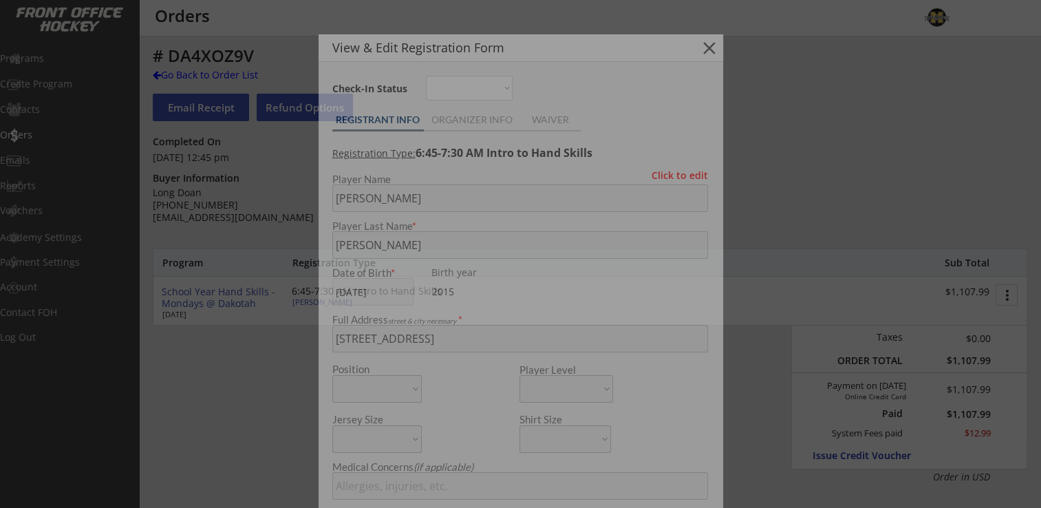
type input "Female"
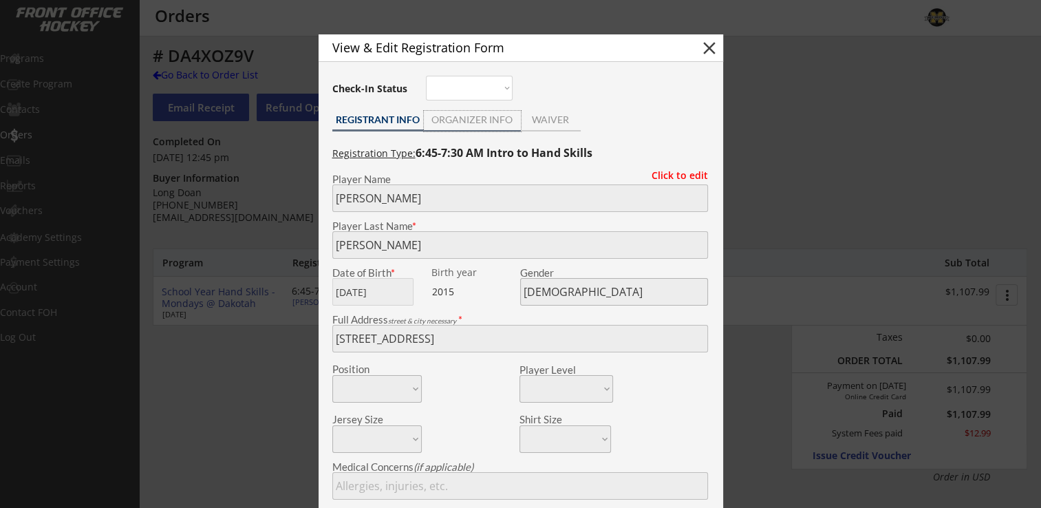
click at [485, 115] on div "ORGANIZER INFO" at bounding box center [472, 120] width 97 height 10
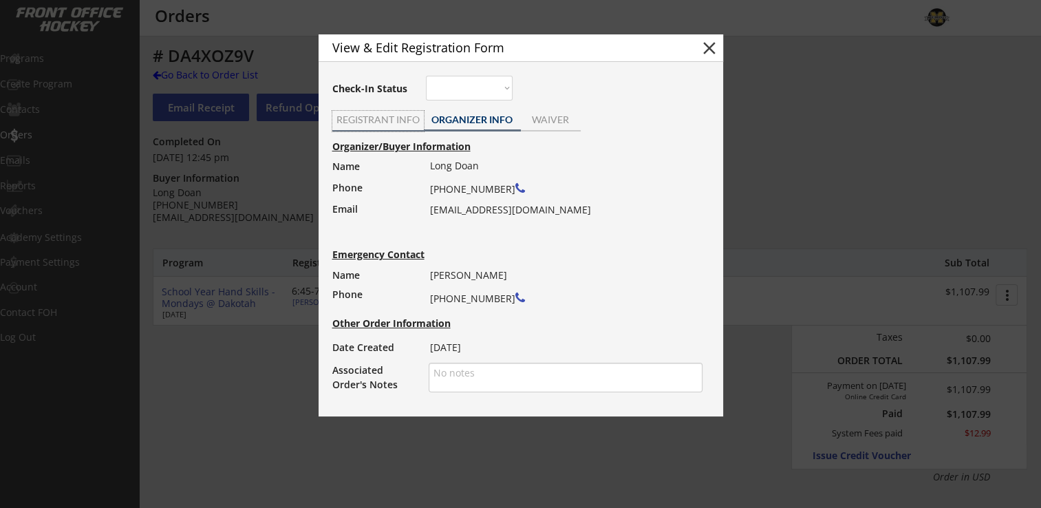
click at [357, 122] on div "REGISTRANT INFO" at bounding box center [378, 120] width 92 height 10
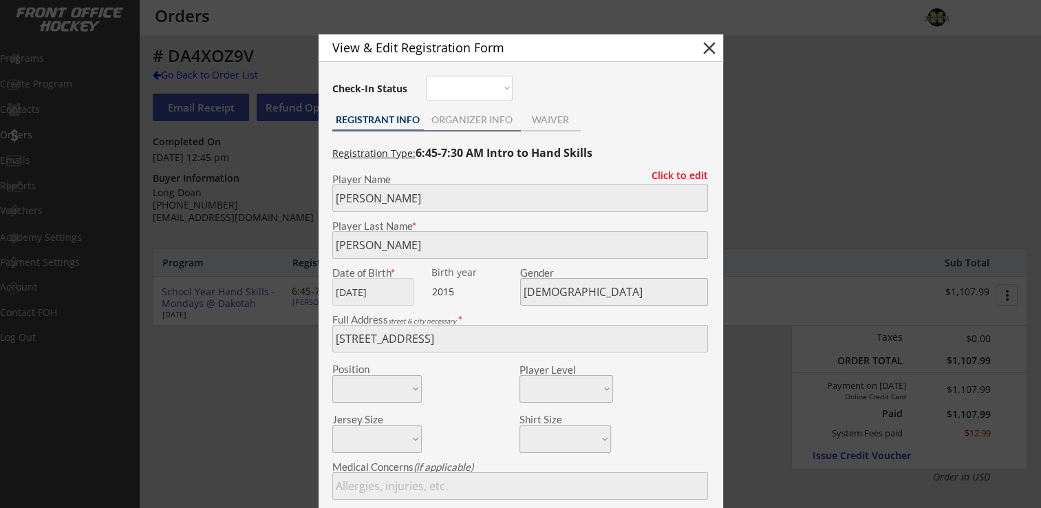
click at [474, 115] on div "ORGANIZER INFO" at bounding box center [472, 120] width 97 height 10
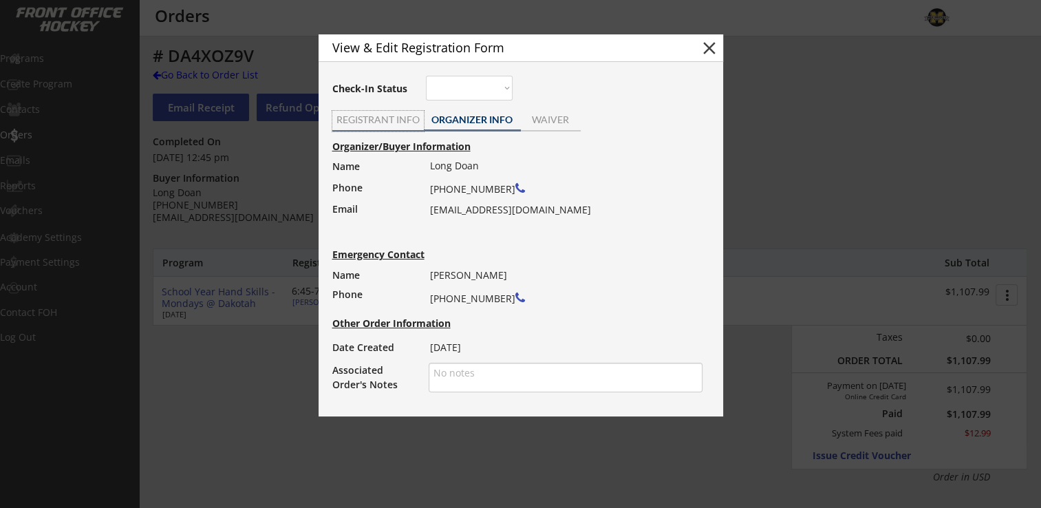
click at [385, 119] on div "REGISTRANT INFO" at bounding box center [378, 120] width 92 height 10
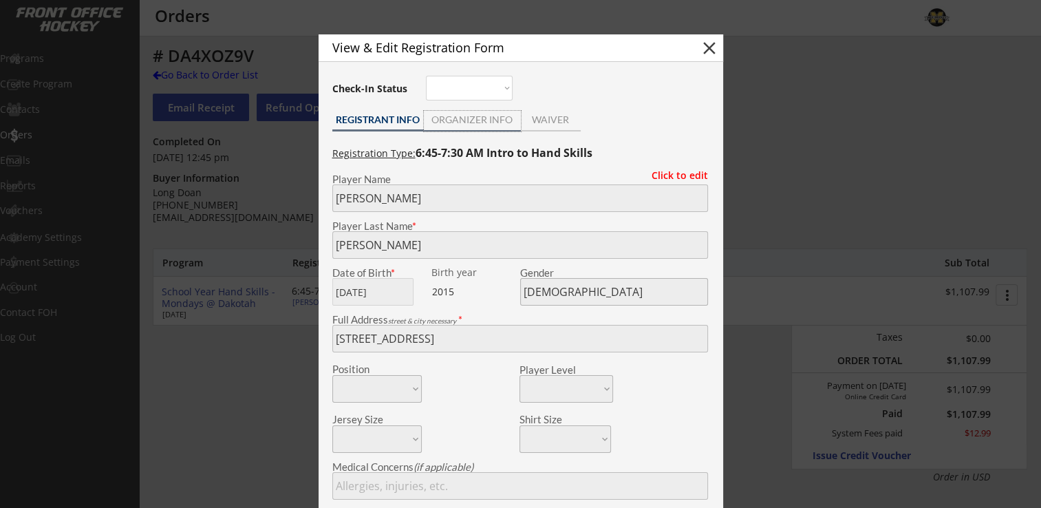
click at [452, 121] on div "ORGANIZER INFO" at bounding box center [472, 120] width 97 height 10
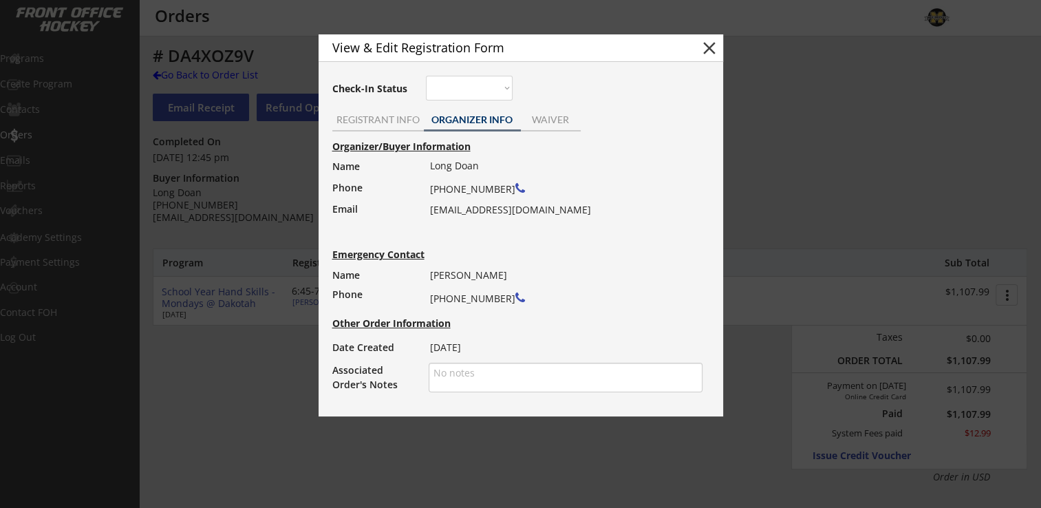
click at [884, 129] on div at bounding box center [520, 254] width 1041 height 508
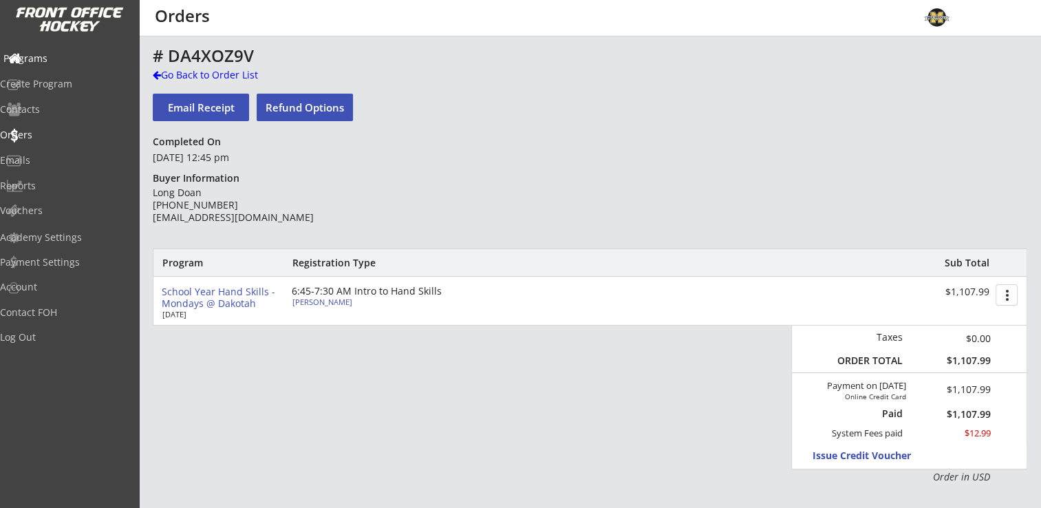
click at [61, 58] on div "Programs" at bounding box center [65, 59] width 124 height 10
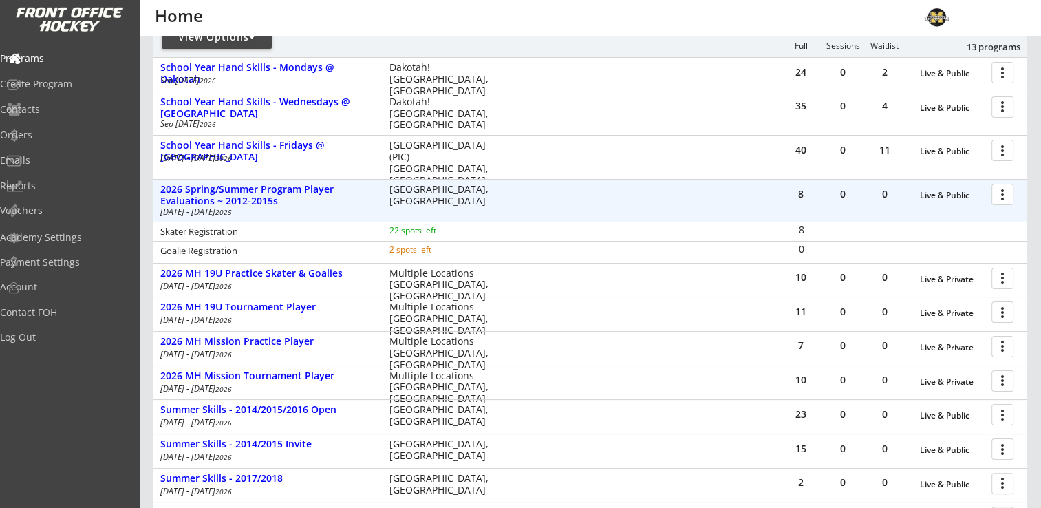
scroll to position [69, 0]
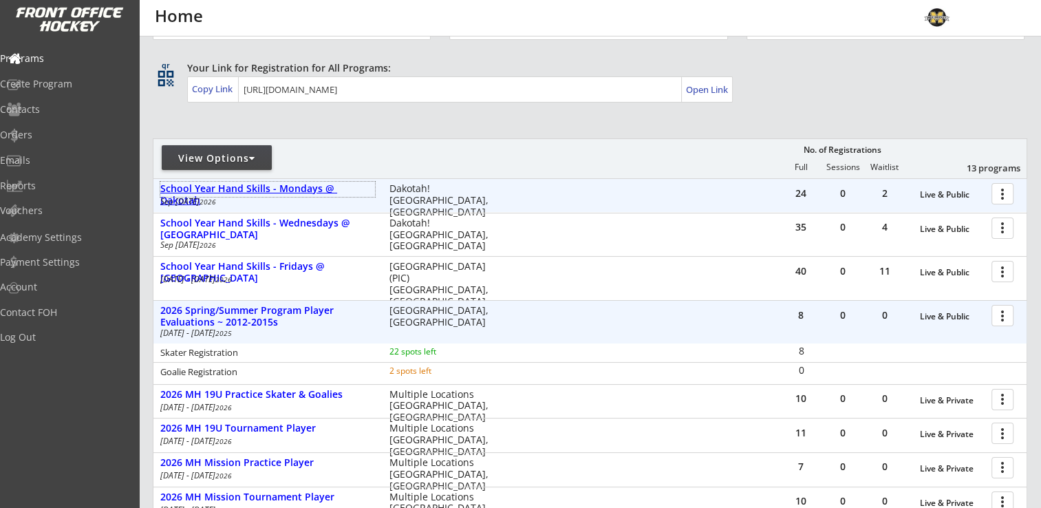
click at [313, 191] on div "School Year Hand Skills - Mondays @ Dakotah" at bounding box center [267, 194] width 215 height 23
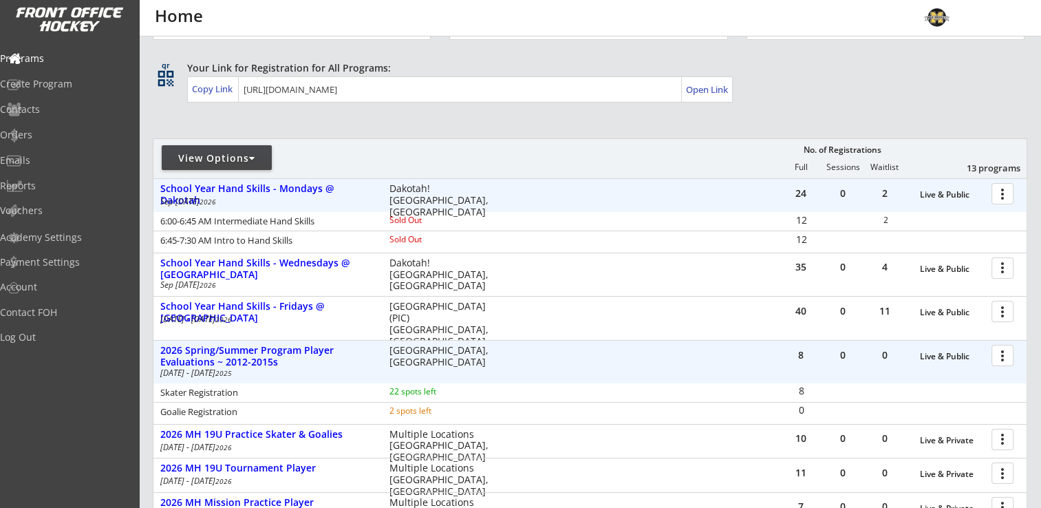
click at [1008, 194] on div at bounding box center [1005, 193] width 24 height 24
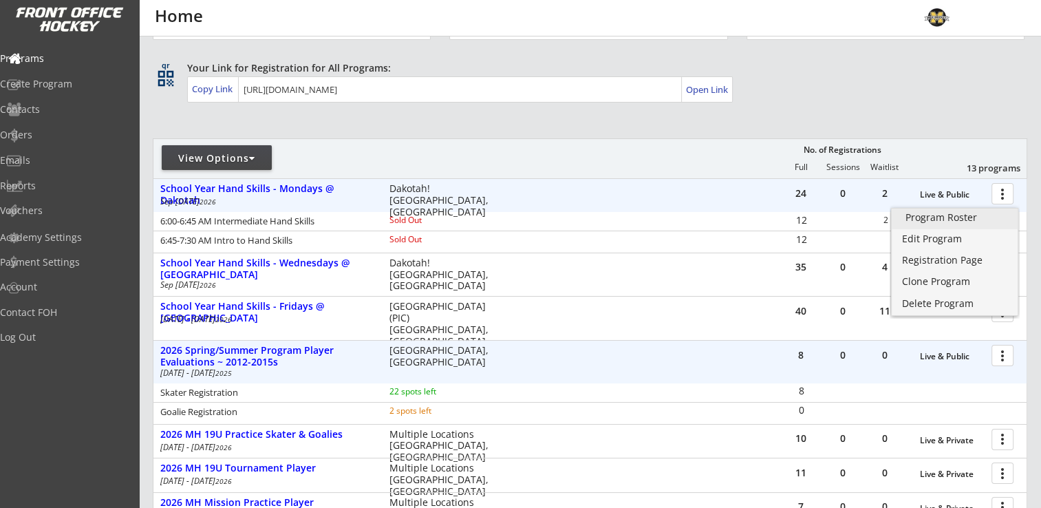
click at [961, 213] on div "Program Roster" at bounding box center [955, 218] width 98 height 10
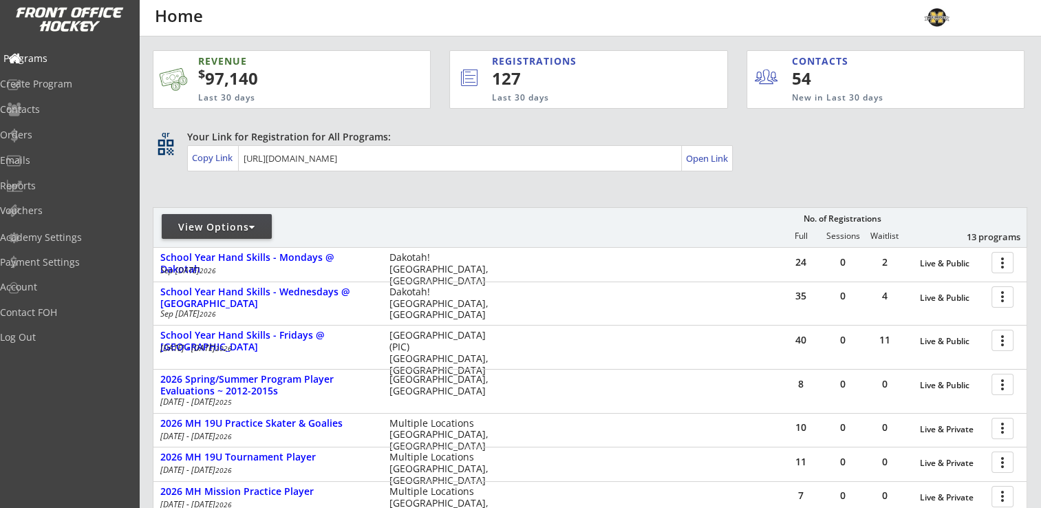
click at [54, 54] on div "Programs" at bounding box center [65, 59] width 124 height 10
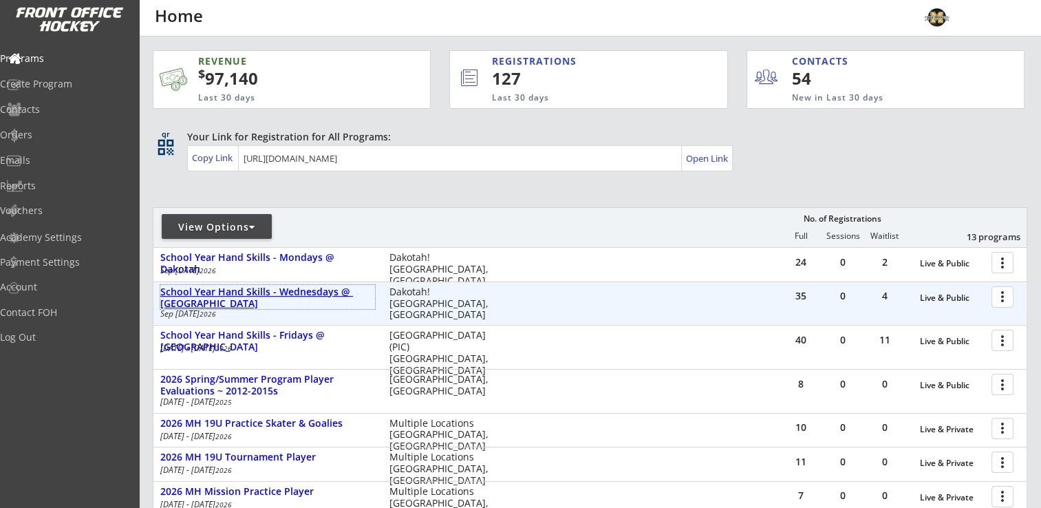
click at [308, 286] on div "School Year Hand Skills - Wednesdays @ Dakotah" at bounding box center [267, 297] width 215 height 23
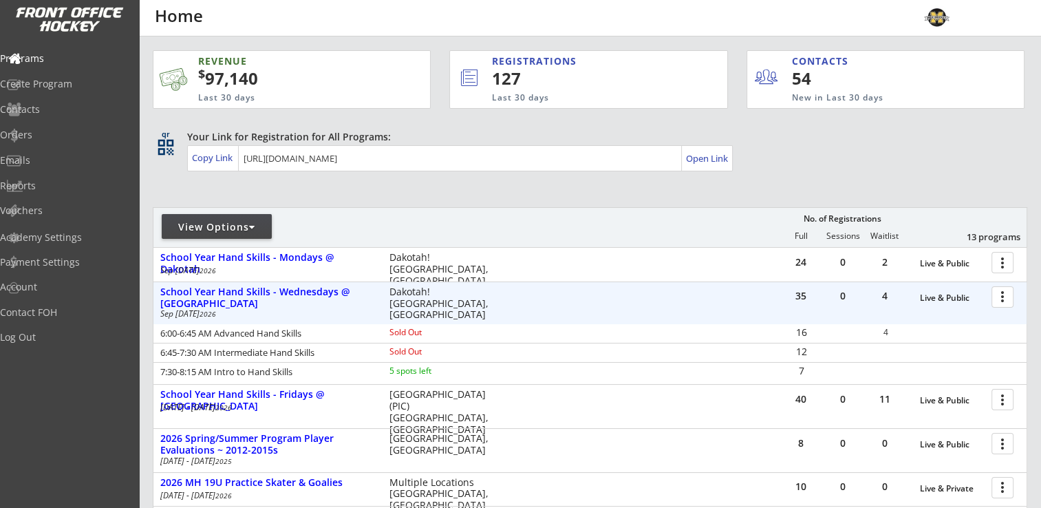
click at [1010, 295] on div at bounding box center [1005, 296] width 24 height 24
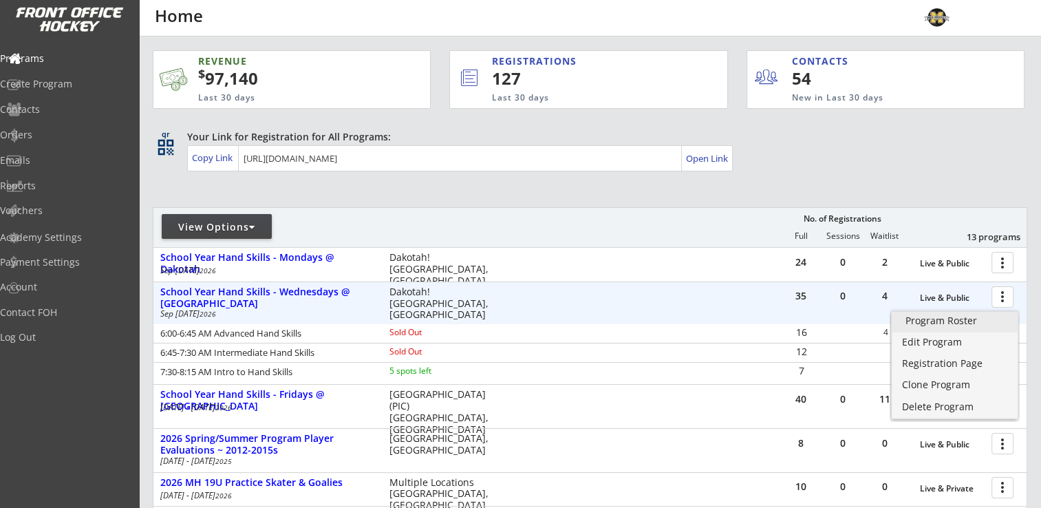
click at [958, 324] on div "Program Roster" at bounding box center [955, 321] width 98 height 10
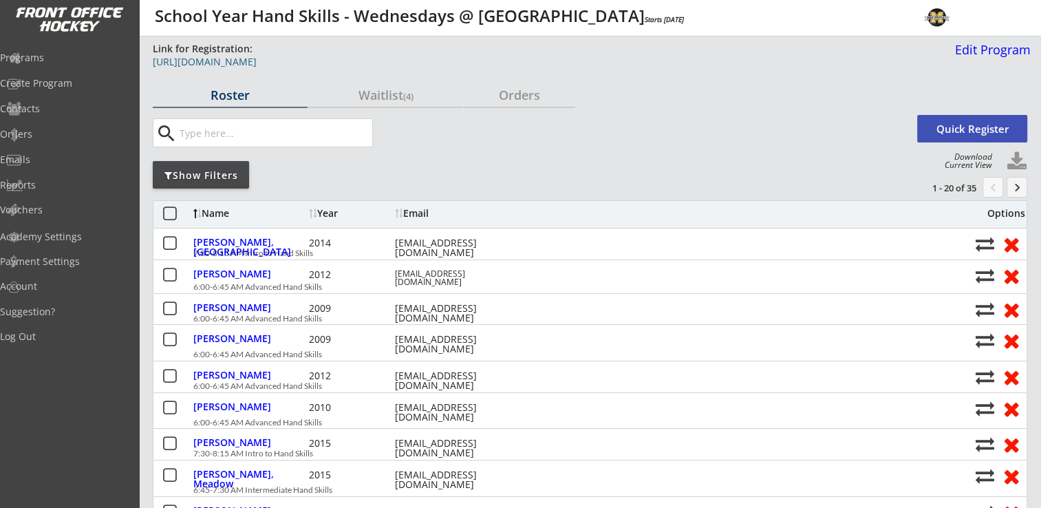
click at [445, 59] on div "[URL][DOMAIN_NAME]" at bounding box center [500, 62] width 694 height 10
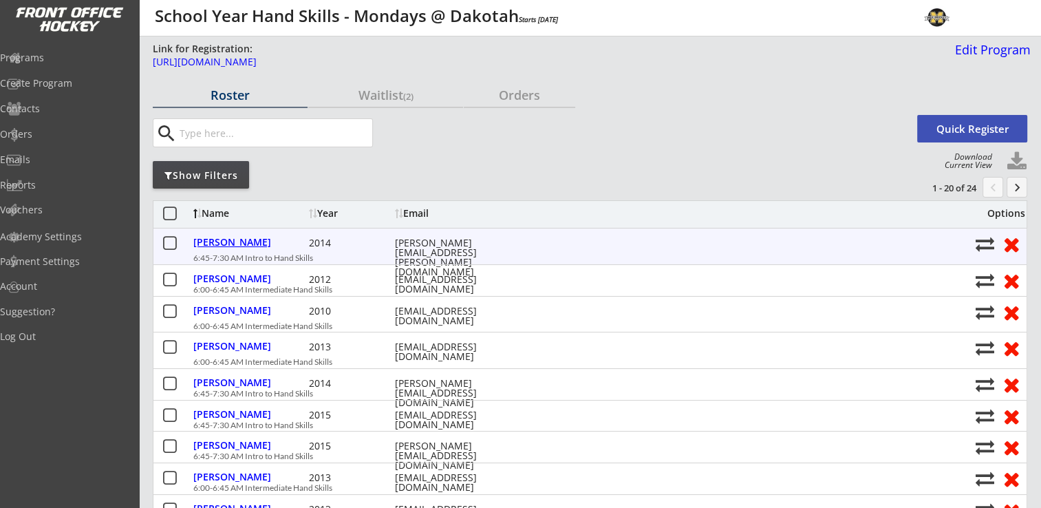
click at [231, 245] on div "Bennett, Shaylen" at bounding box center [249, 242] width 112 height 10
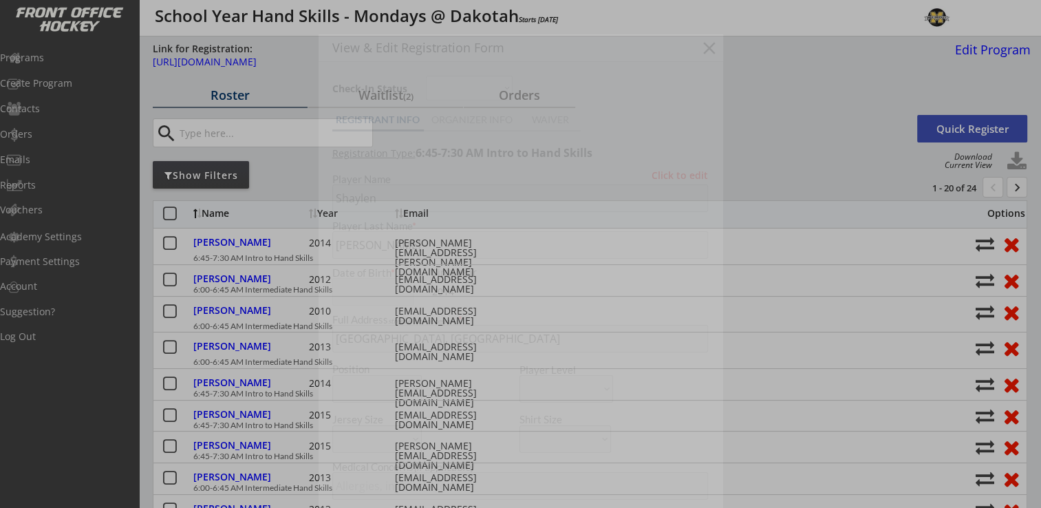
type input "Female"
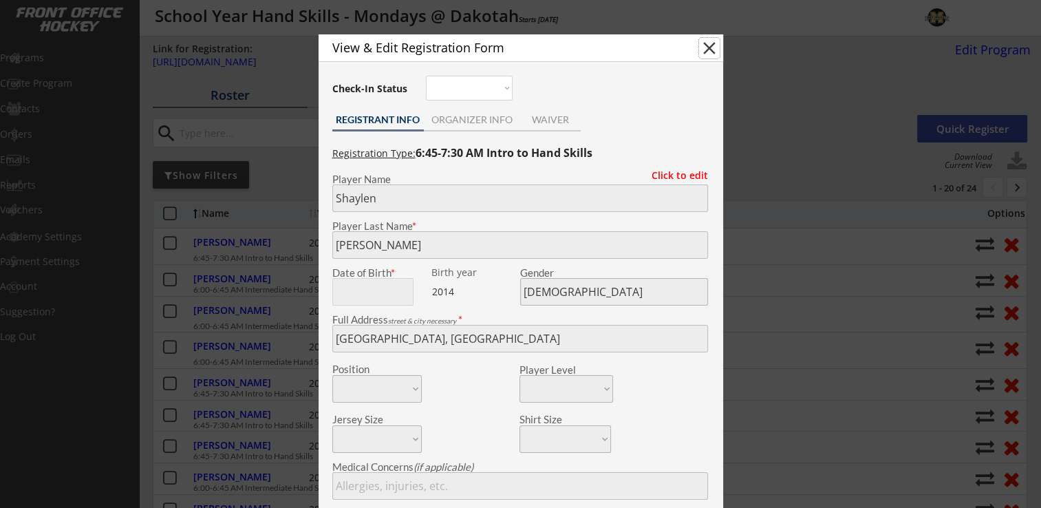
click at [714, 51] on button "close" at bounding box center [709, 48] width 21 height 21
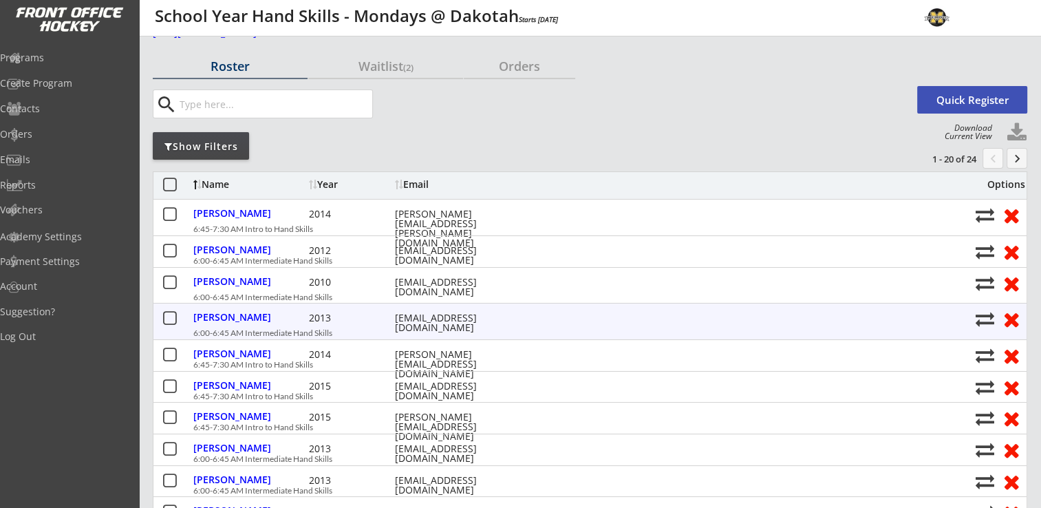
scroll to position [69, 0]
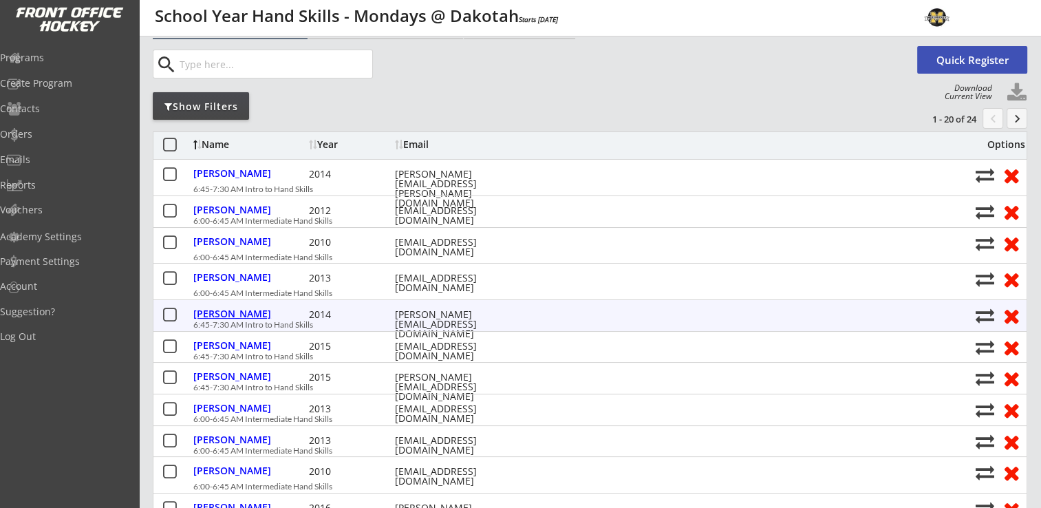
click at [240, 317] on div "Dittrich, Whitney" at bounding box center [249, 314] width 112 height 10
type input "Whitney"
type input "Dittrich"
type input "03/06/2014"
type input "Female"
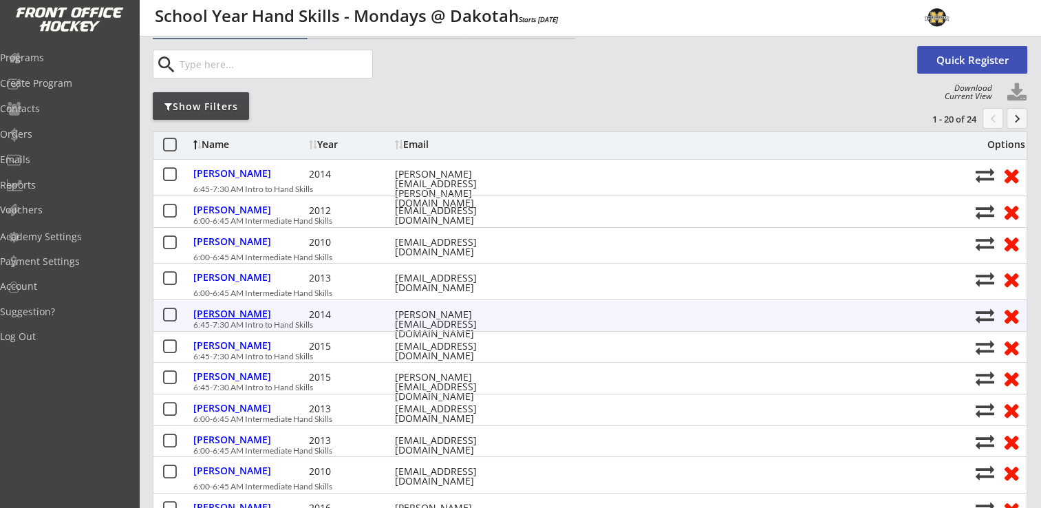
type input "965 SW Maplecrest Dr, Portland, OR 97219, USA"
type input "No"
type input "Jessica Dittrich"
type input "(952) 334-0324"
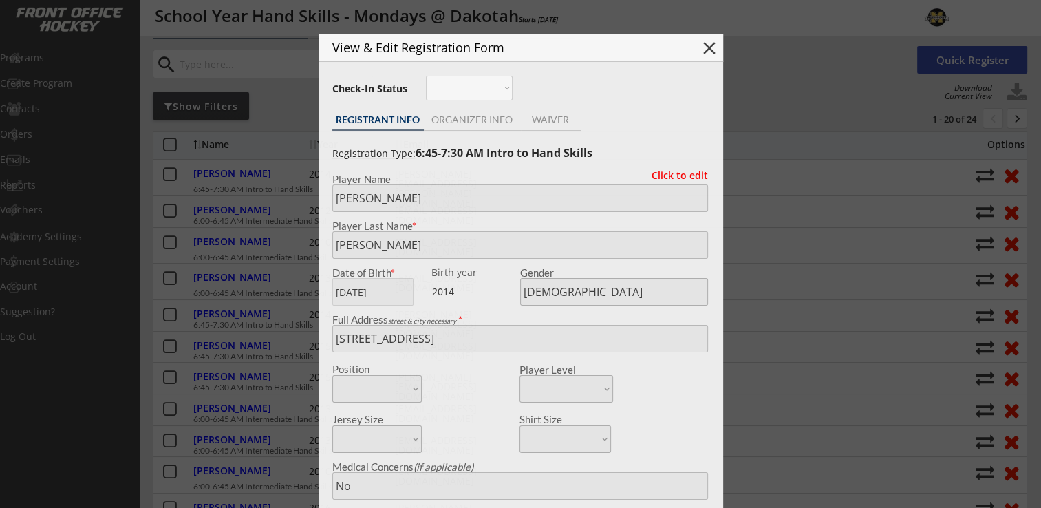
type input "Orono Westonka 10UA"
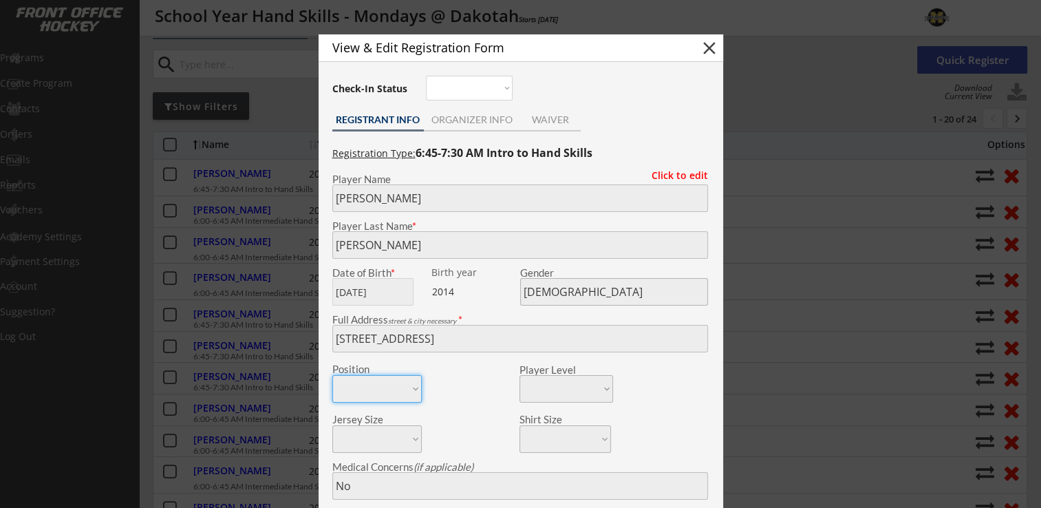
click at [704, 47] on button "close" at bounding box center [709, 48] width 21 height 21
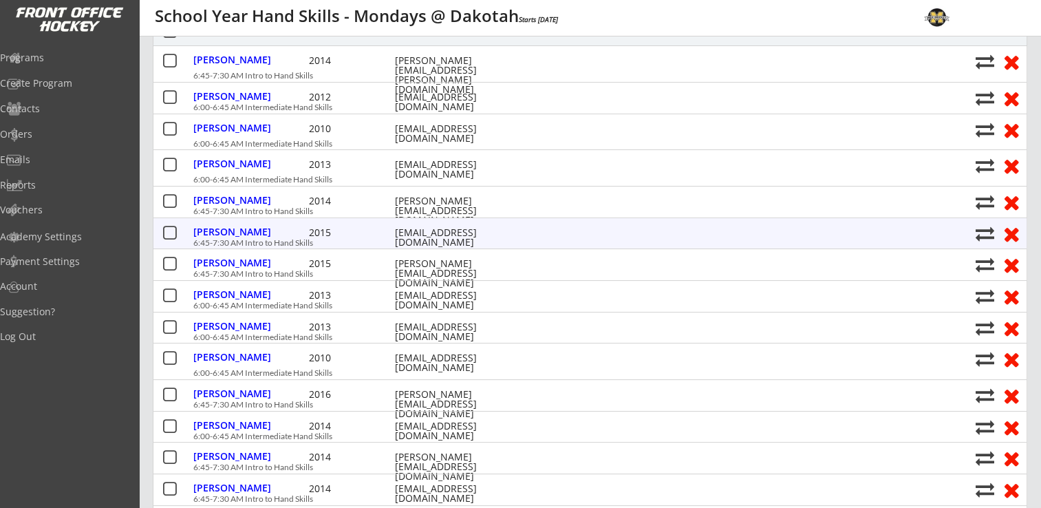
scroll to position [207, 0]
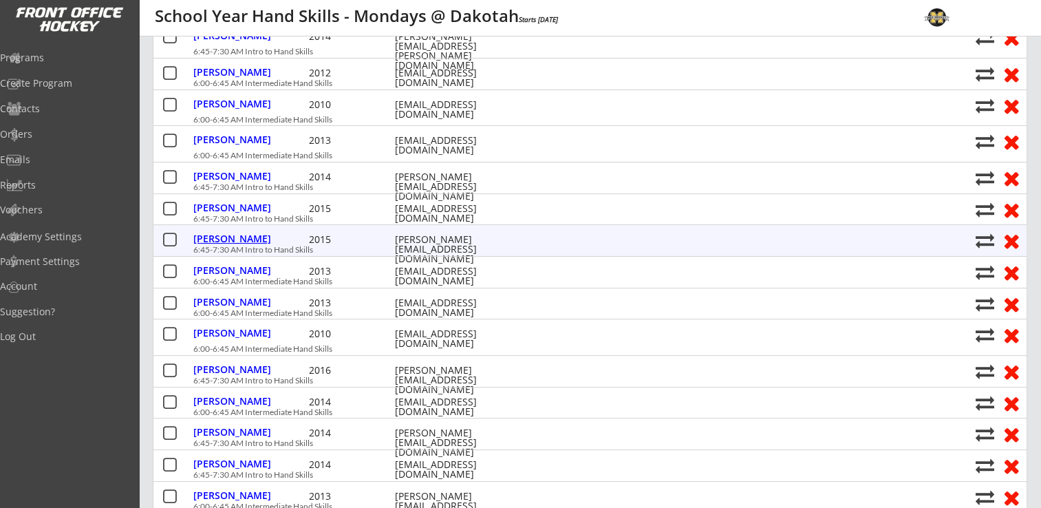
click at [222, 241] on div "Eklund, Jillian" at bounding box center [249, 239] width 112 height 10
type input "Jillian"
type input "Eklund"
type input "08/22/2015"
type input "Female"
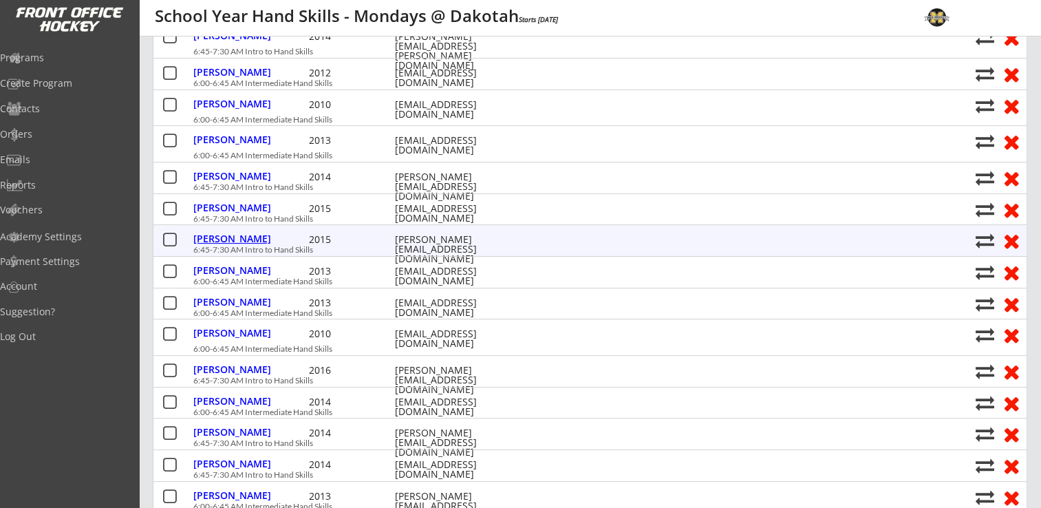
type input "16848 Ivywood Ct, Lakeville, MN 55044, USA"
type input "Amy Eklund"
type input "(952) 999-0457"
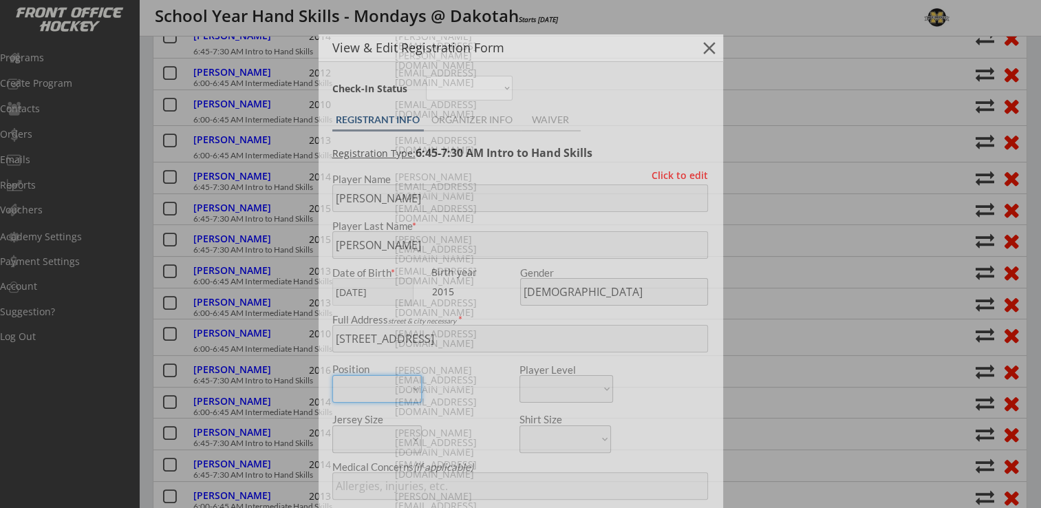
type input "U8 Lakeville Advanced (Whitecaps)"
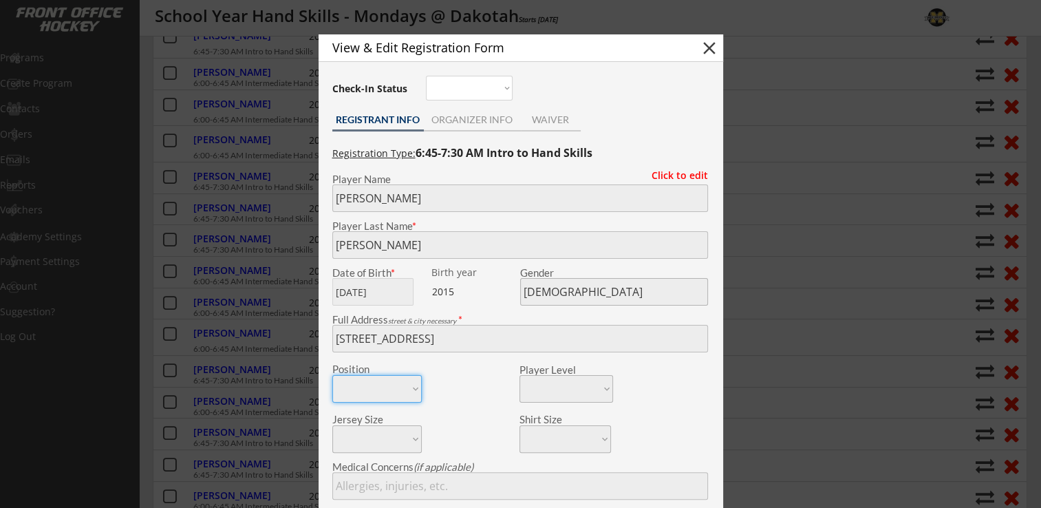
click at [704, 47] on button "close" at bounding box center [709, 48] width 21 height 21
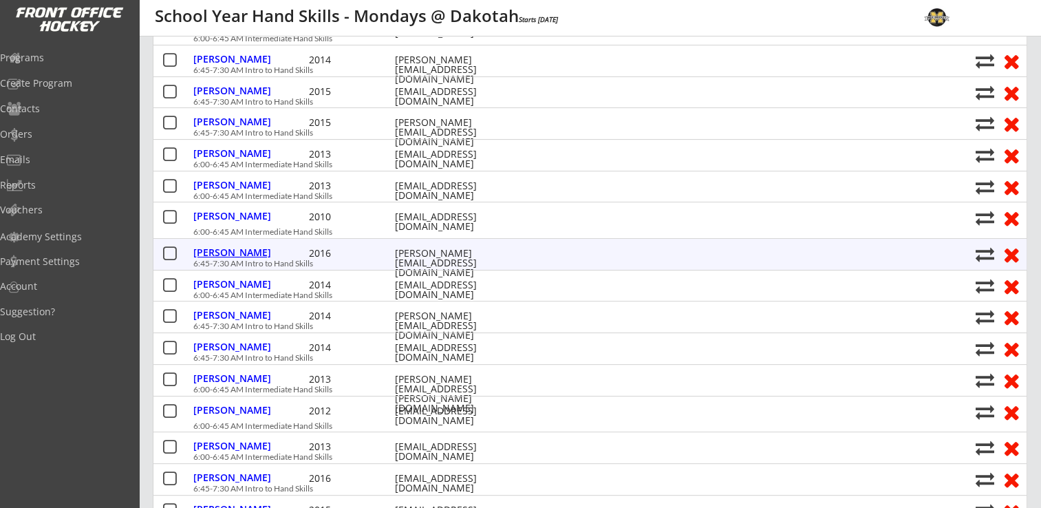
scroll to position [344, 0]
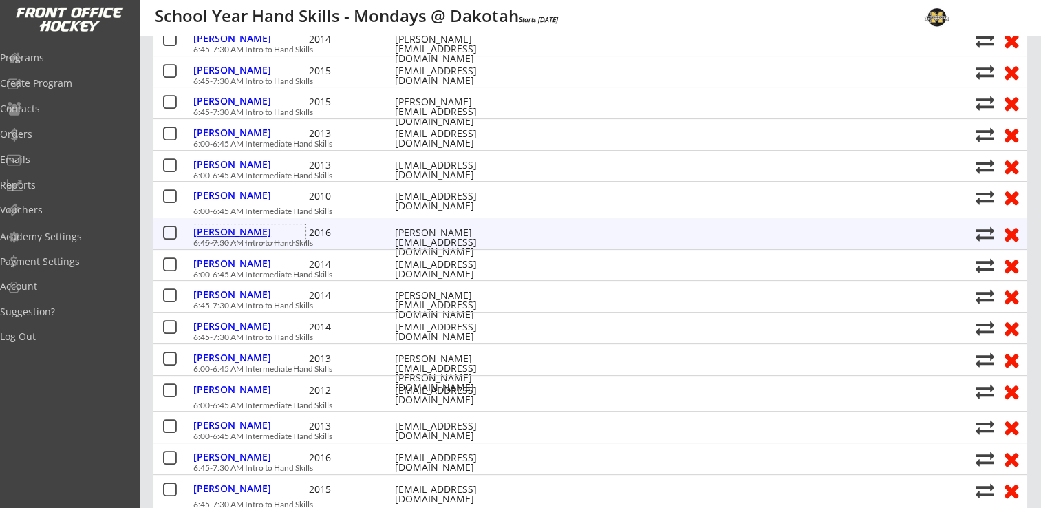
click at [246, 237] on div "Lamere, Della" at bounding box center [249, 232] width 112 height 10
type input "Della"
type input "Lamere"
type input "12/09/2016"
type input "Female"
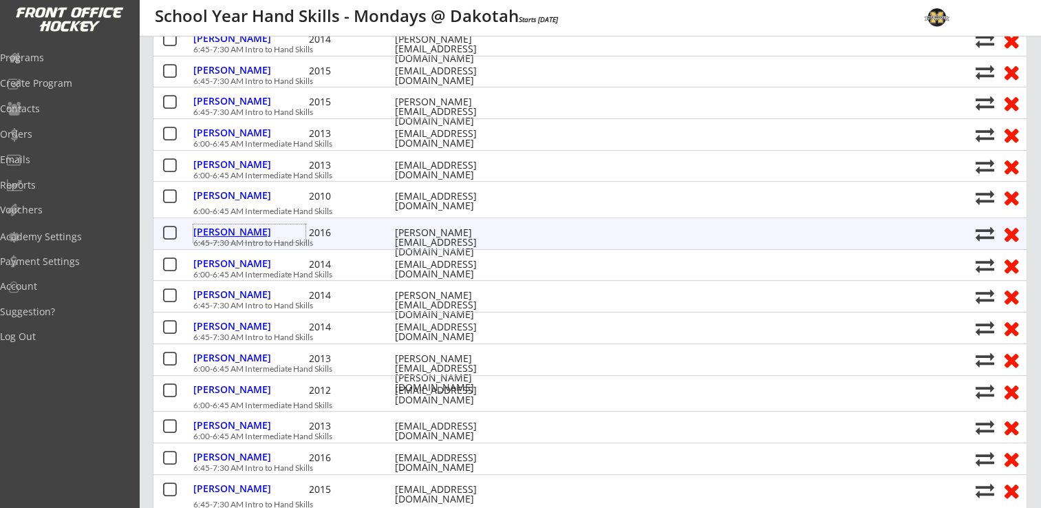
type input "Harrisburg, PA 17111, USA"
type input "n/a"
type input "Jaci Lamere"
type input "(952) 221-2245"
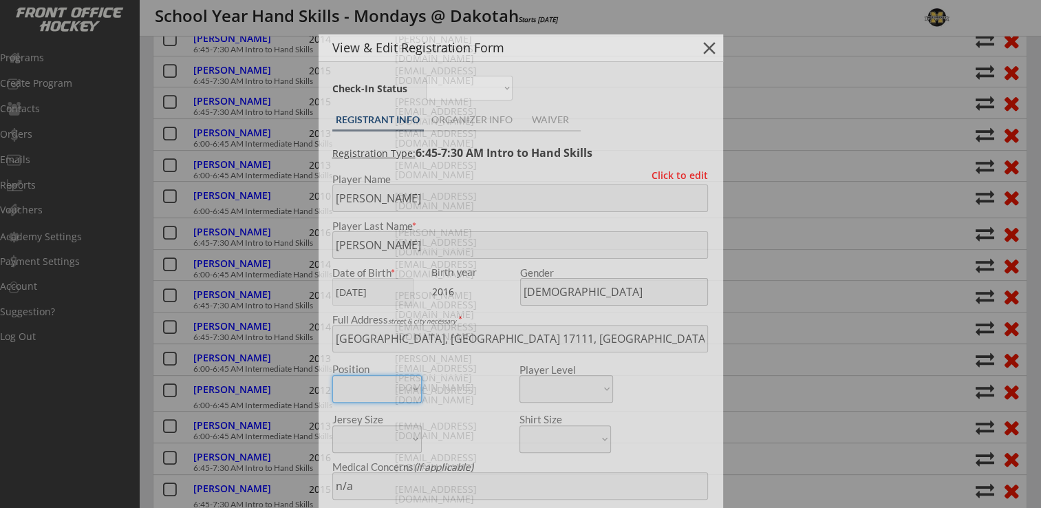
type input "Girls U8 Intermediate"
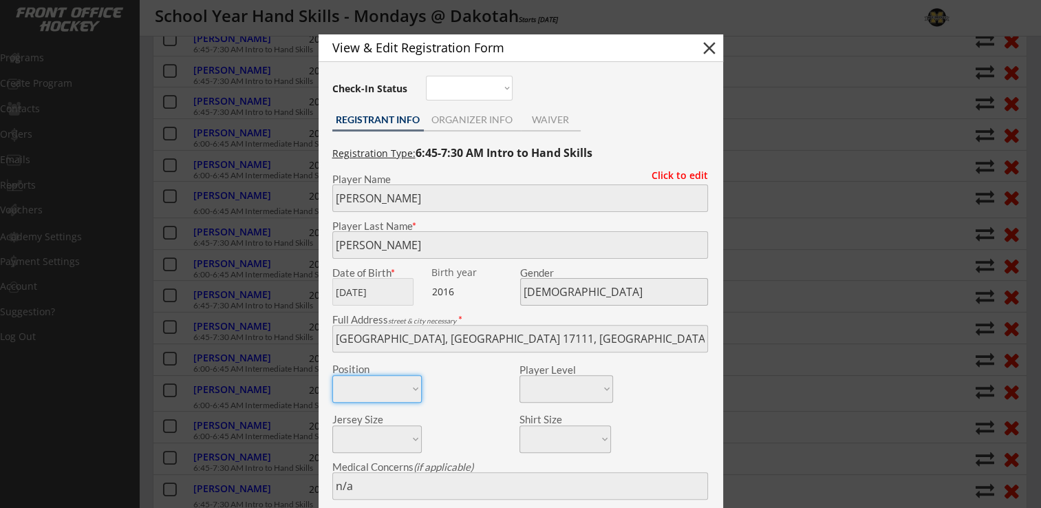
click at [710, 45] on button "close" at bounding box center [709, 48] width 21 height 21
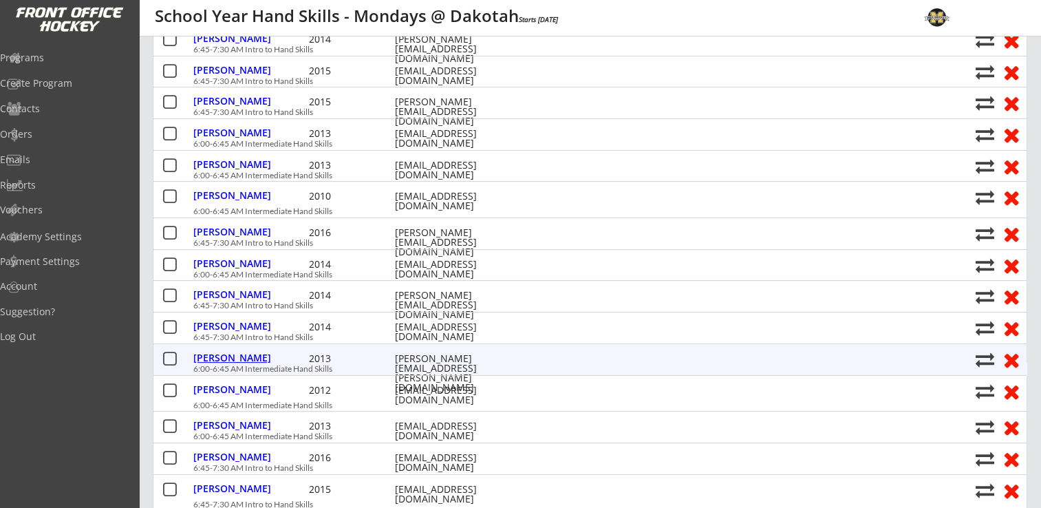
scroll to position [482, 0]
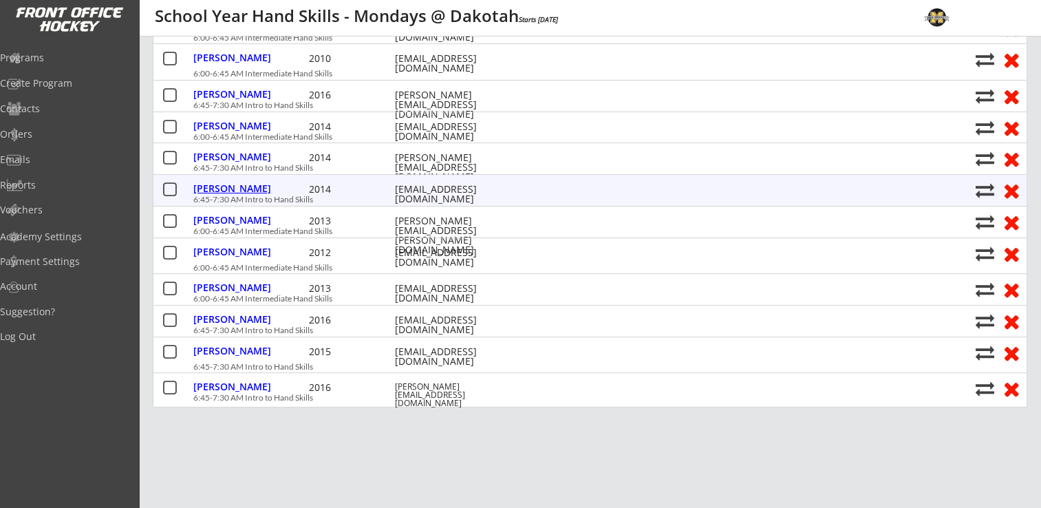
click at [240, 189] on div "Marchand, Reese" at bounding box center [249, 189] width 112 height 10
type input "Reese"
type input "Marchand"
type input "06/30/2014"
type input "Female"
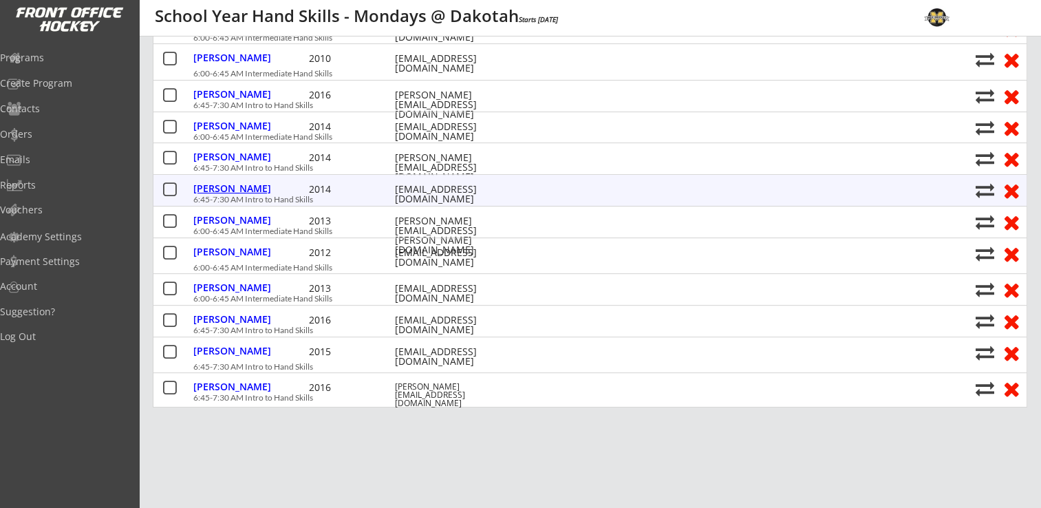
type input "4640 Palmer Ct, Excelsior, MN 55331, USA"
type input "Adam Marchand"
type input "(612) 226-6240"
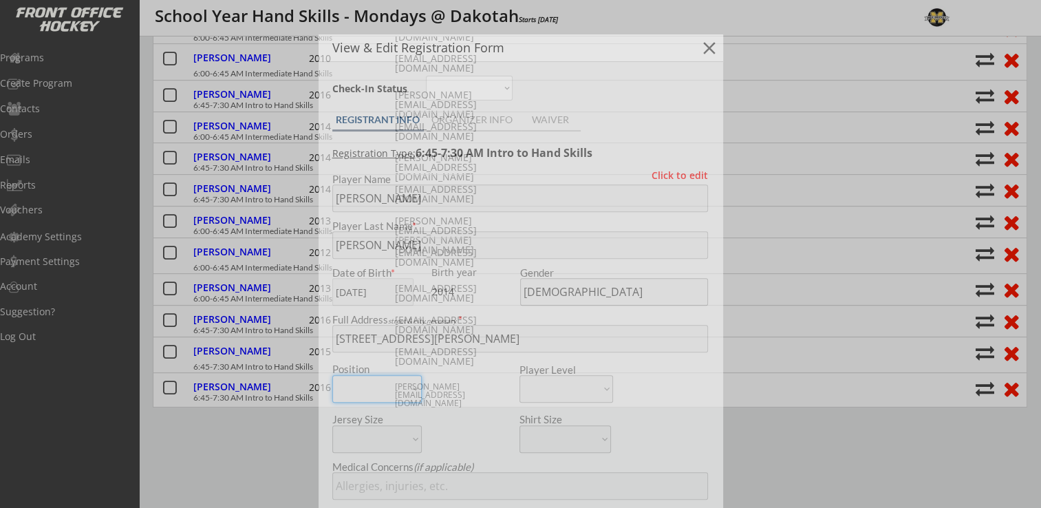
type input "Orono Westonka warriors 10ub1"
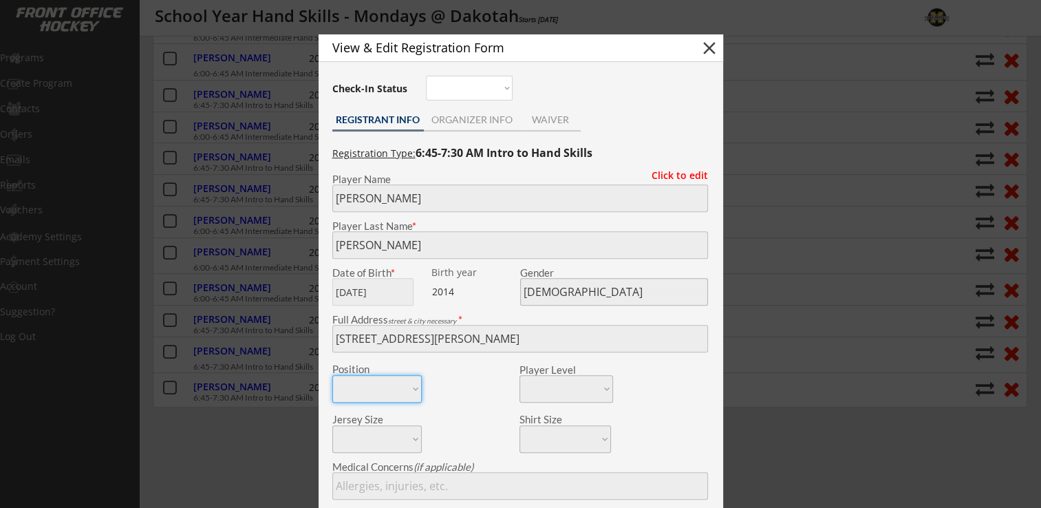
click at [712, 52] on button "close" at bounding box center [709, 48] width 21 height 21
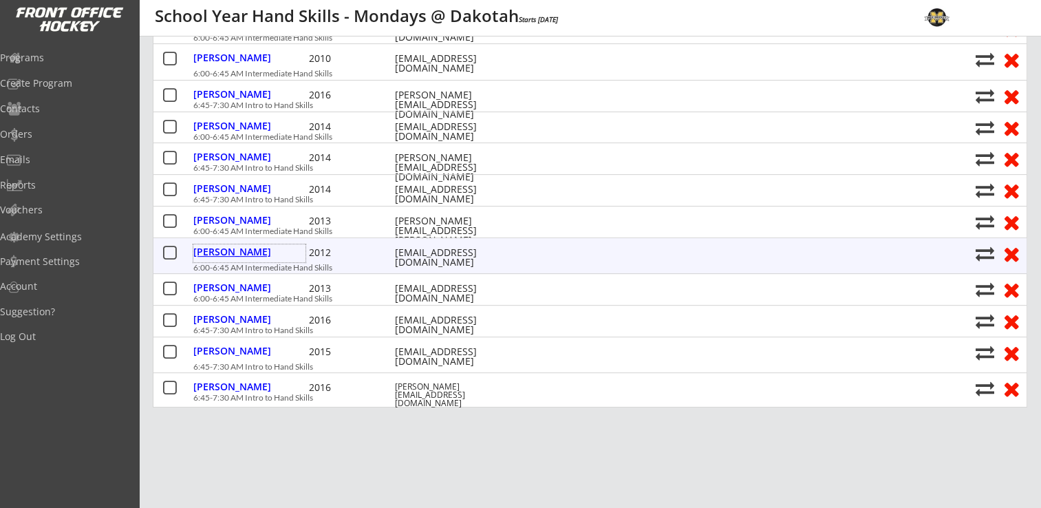
click at [237, 253] on div "Peterson, Ariana" at bounding box center [249, 252] width 112 height 10
type input "Ariana"
type input "Peterson"
type input "09/19/2012"
type input "Female"
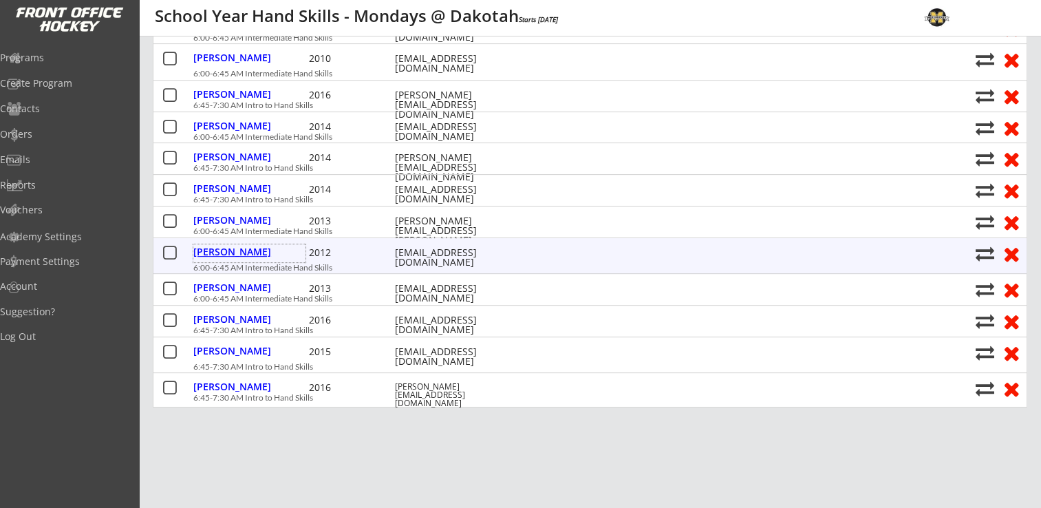
type input "9562 211th St W, Lakeville, MN 55044, USA"
type input "Mike Peterson"
type input "(651) 278-3563"
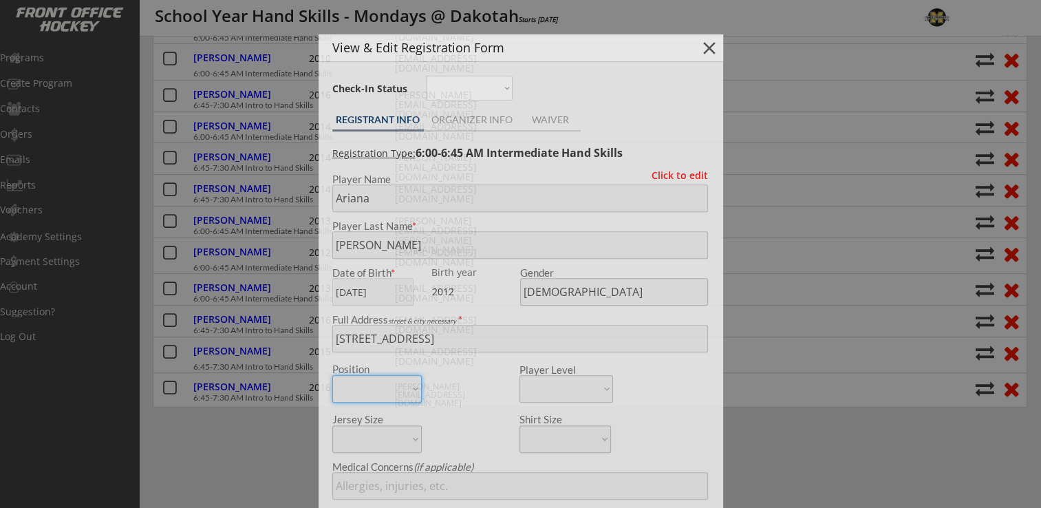
type input "Lakeville A"
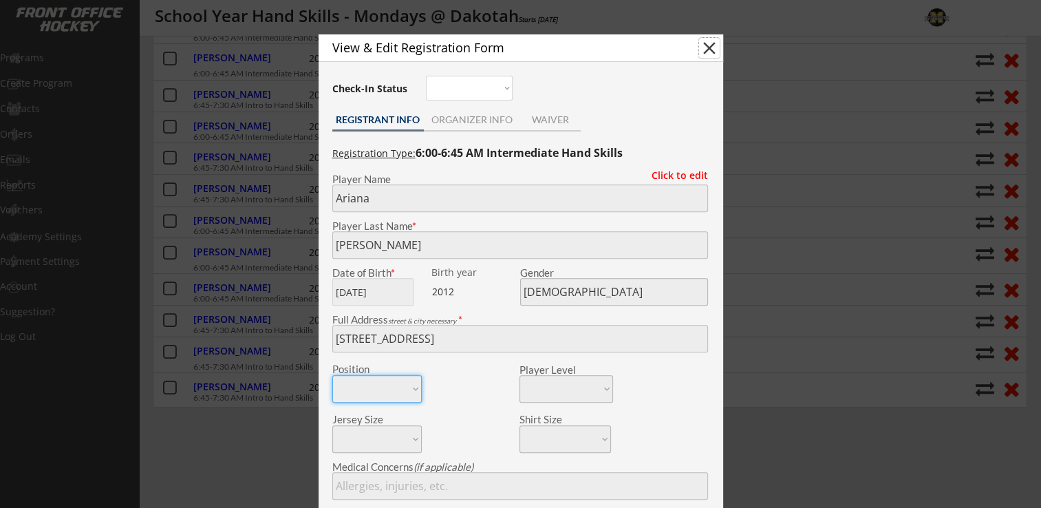
click at [709, 49] on button "close" at bounding box center [709, 48] width 21 height 21
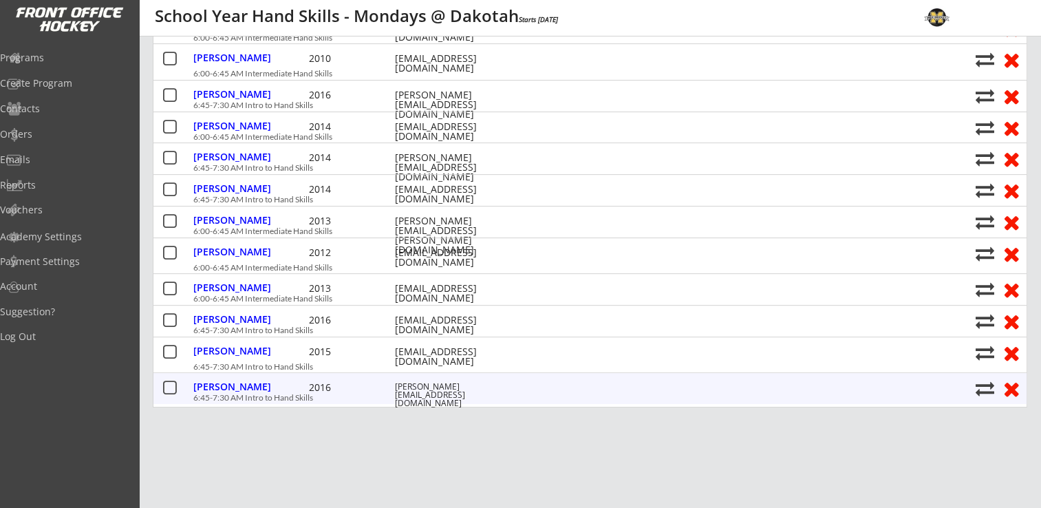
click at [224, 377] on div "Scherer, Dylan 2016 stephanie@metroequityllc.com 6:45-7:30 AM Intro to Hand Ski…" at bounding box center [591, 388] width 874 height 31
click at [229, 390] on div "Scherer, Dylan" at bounding box center [249, 387] width 112 height 10
type input "Dylan"
type input "Scherer"
type input "10/06/2016"
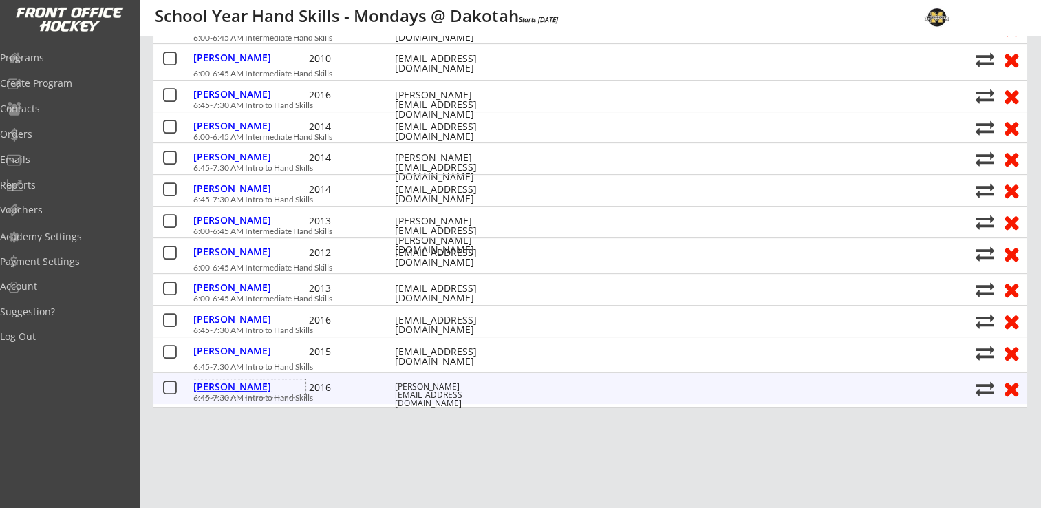
type input "Female"
type input "21705 Boulder Creek Dr, Pearland, TX 77584, USA"
type input "Quenton (Q) Scherer"
type input "(612) 280-6959"
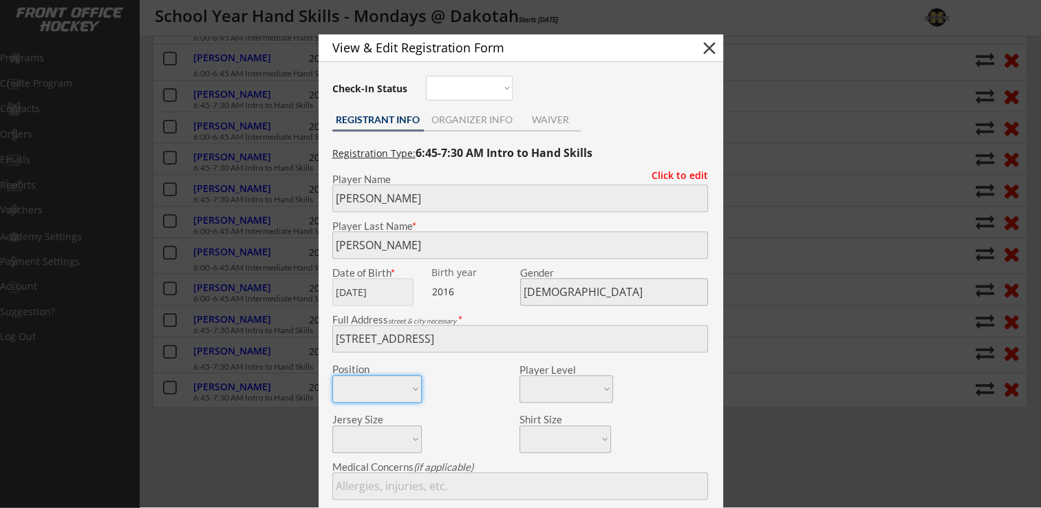
type input "U8 Advanced Intermediate"
click at [702, 47] on button "close" at bounding box center [709, 48] width 21 height 21
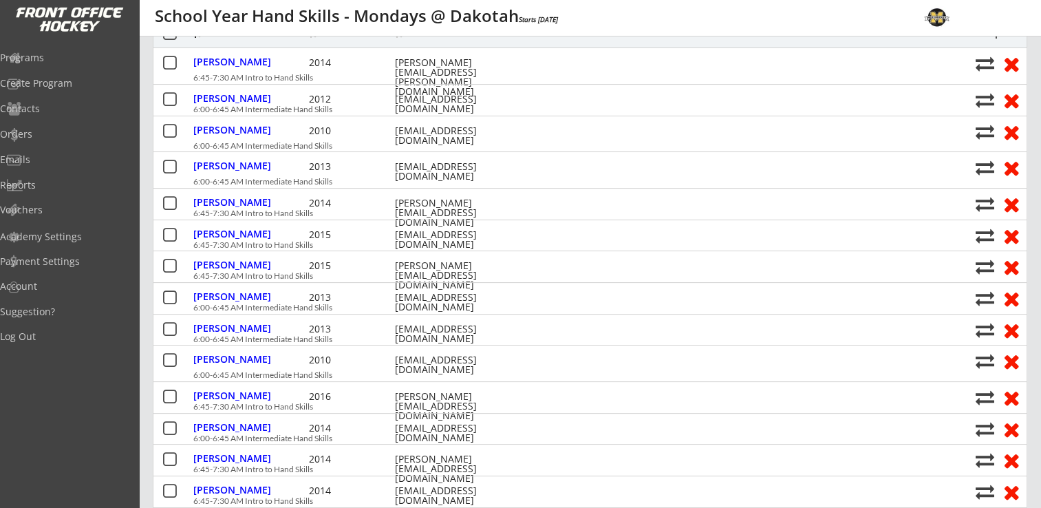
scroll to position [69, 0]
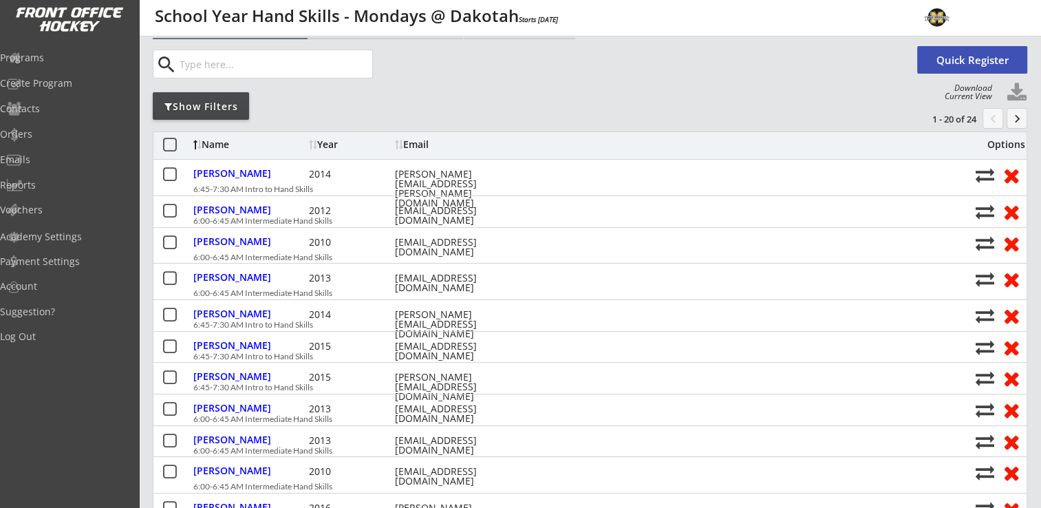
click at [1015, 122] on button "keyboard_arrow_right" at bounding box center [1017, 118] width 21 height 21
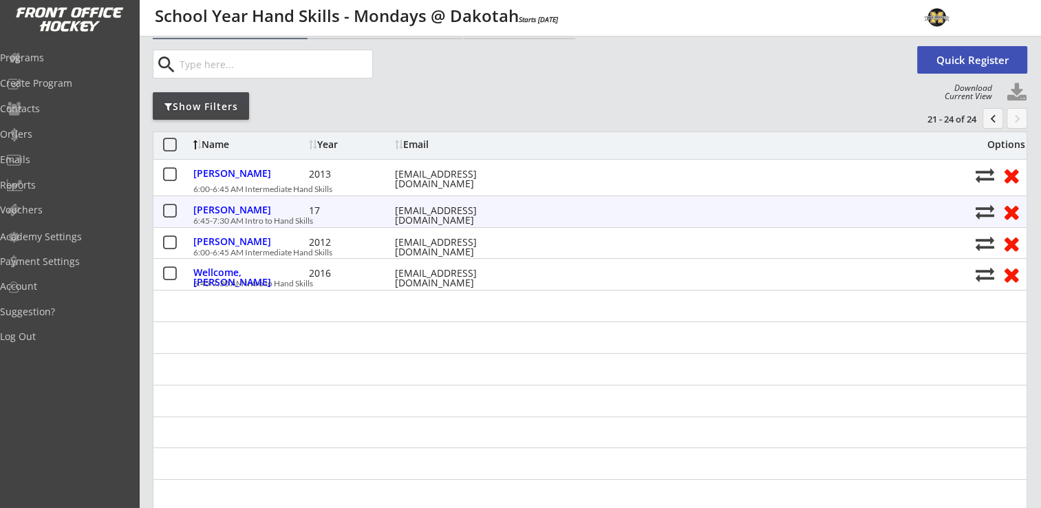
click at [229, 207] on div "Solarz, Riley" at bounding box center [249, 210] width 112 height 10
type input "Riley"
type input "Solarz"
type input "11/15/0017"
type input "Female"
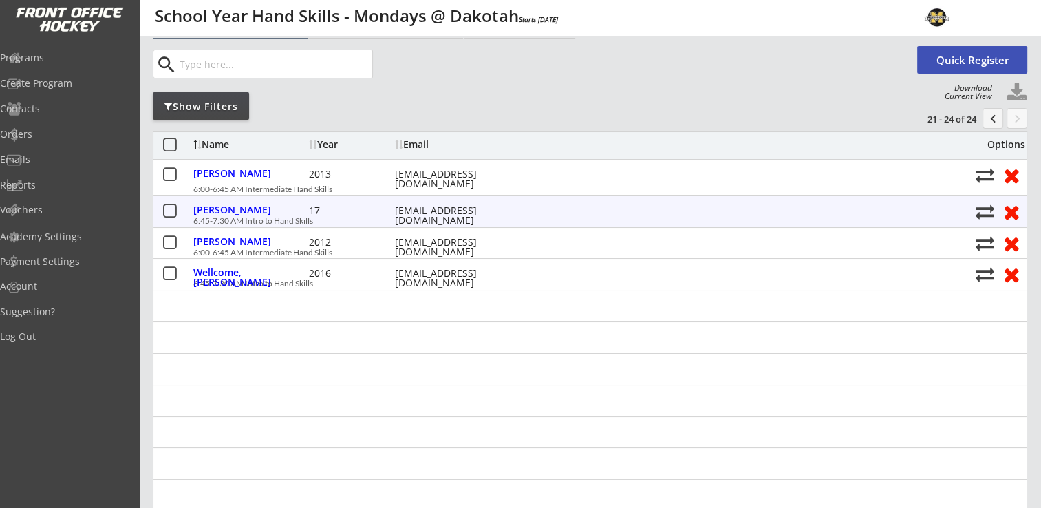
type input "Connecticut, USA"
type input "Amanda Solarz"
type input "(651) 235-2400"
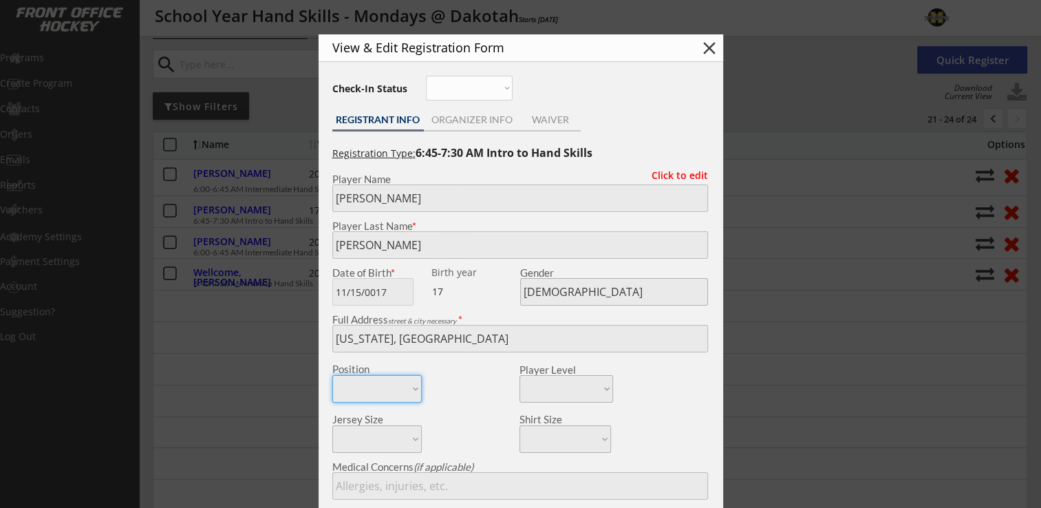
type input "MN Made Choice Bronze"
click at [713, 47] on button "close" at bounding box center [709, 48] width 21 height 21
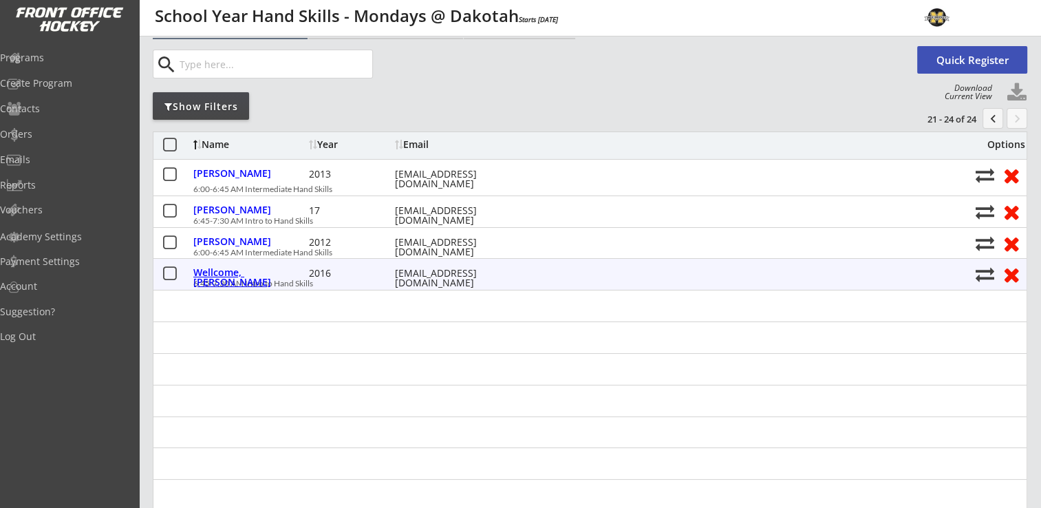
click at [240, 271] on div "Wellcome, Lauryn" at bounding box center [249, 277] width 112 height 19
type input "Lauryn"
type input "Wellcome"
type input "10/07/2016"
type input "Female"
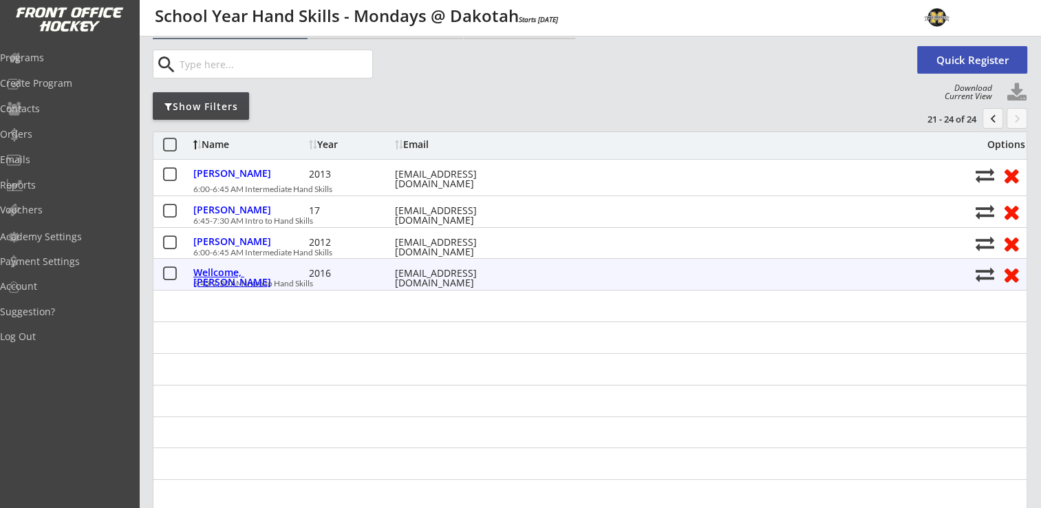
type input "20545 Hartford Way, Lakeville, MN 55044, USA"
type input "Dan Wellcome"
type input "(312) 490-8352"
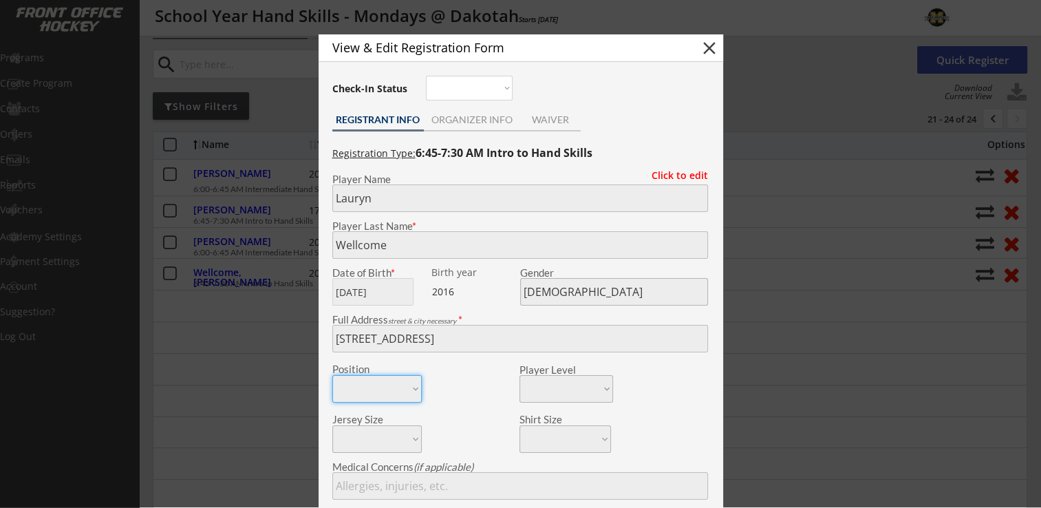
type input "U8 advanced"
click at [716, 49] on button "close" at bounding box center [709, 48] width 21 height 21
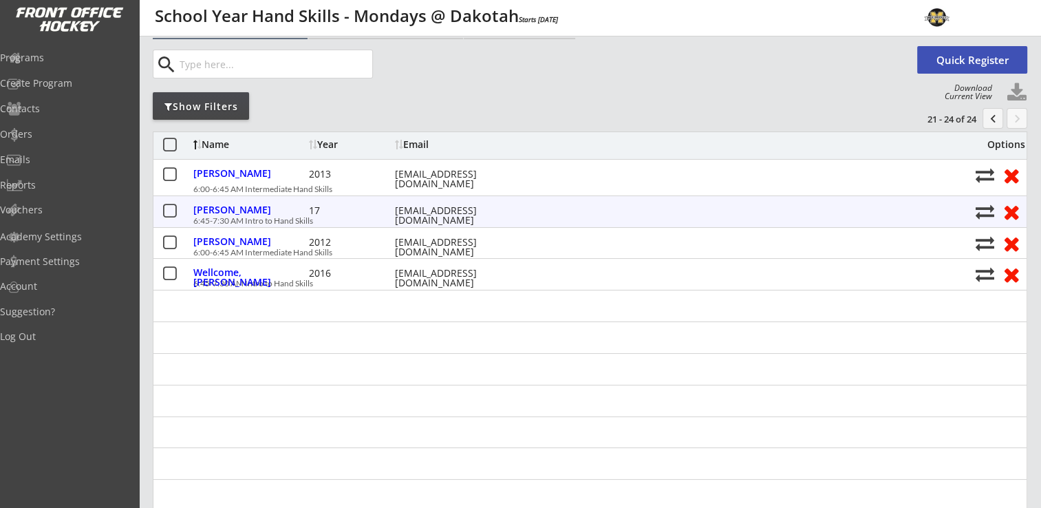
scroll to position [0, 0]
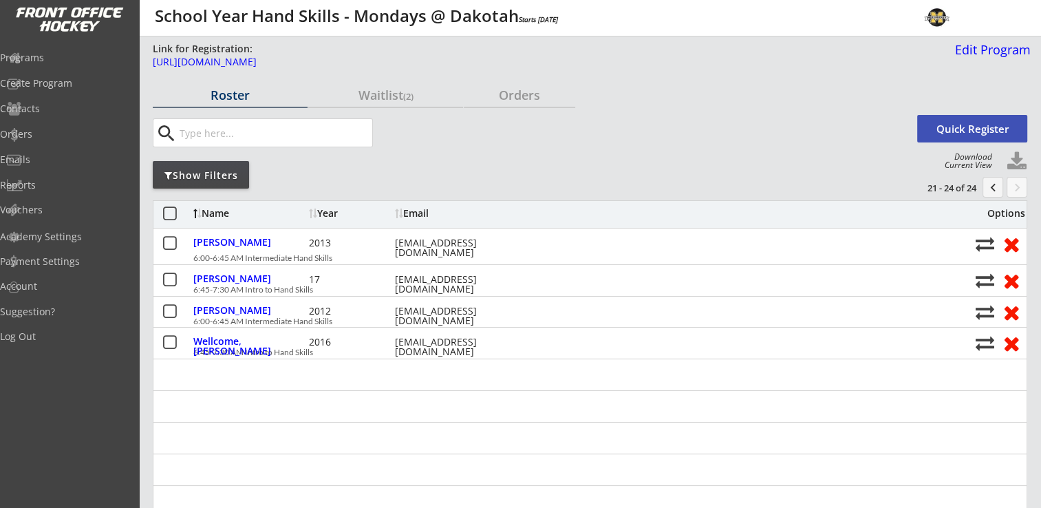
click at [996, 191] on button "chevron_left" at bounding box center [993, 187] width 21 height 21
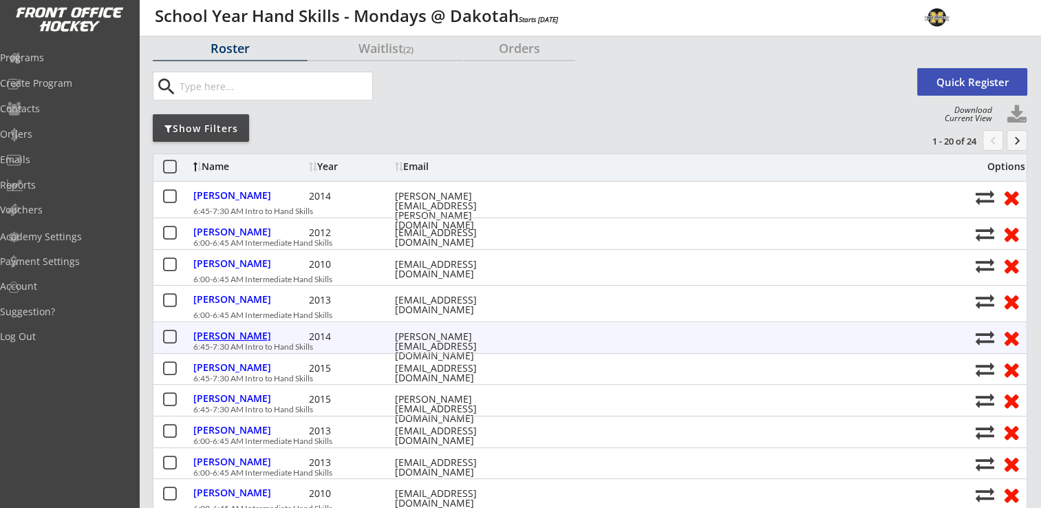
scroll to position [69, 0]
